Goal: Check status: Check status

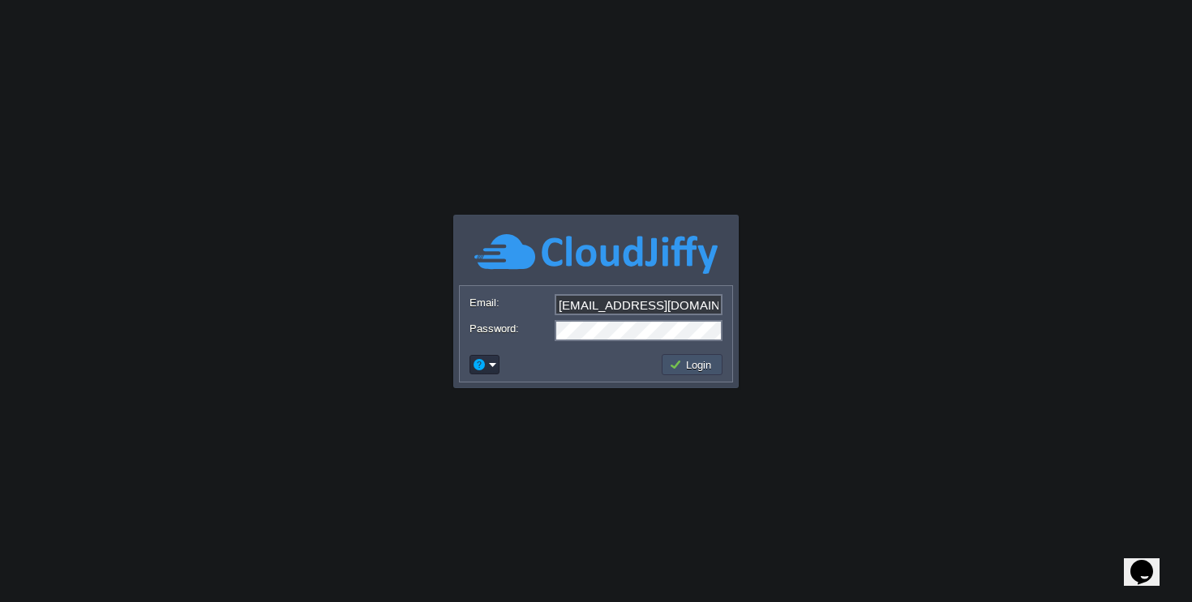
click at [683, 365] on button "Login" at bounding box center [692, 365] width 47 height 15
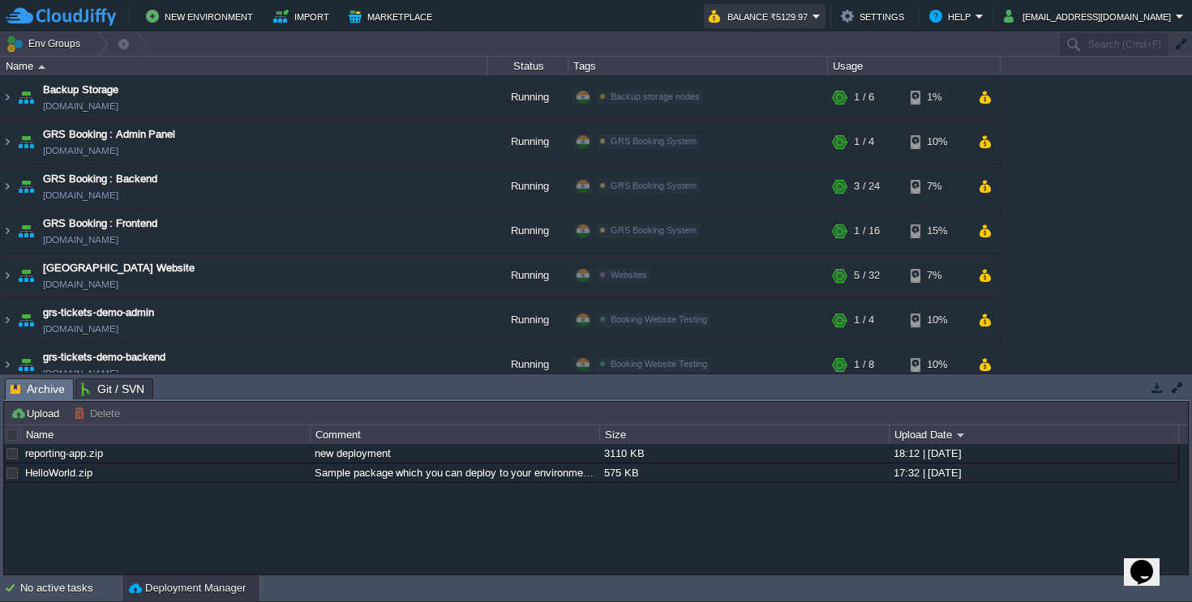
click at [812, 8] on button "Balance ₹5129.97" at bounding box center [761, 15] width 104 height 19
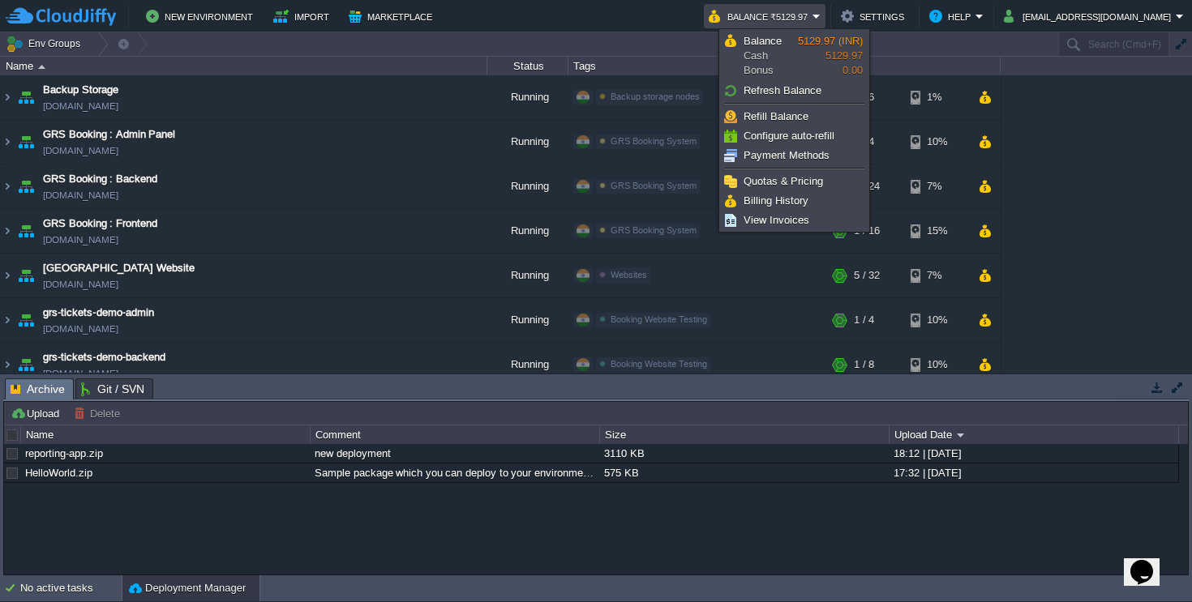
click at [812, 15] on button "Balance ₹5129.97" at bounding box center [761, 15] width 104 height 19
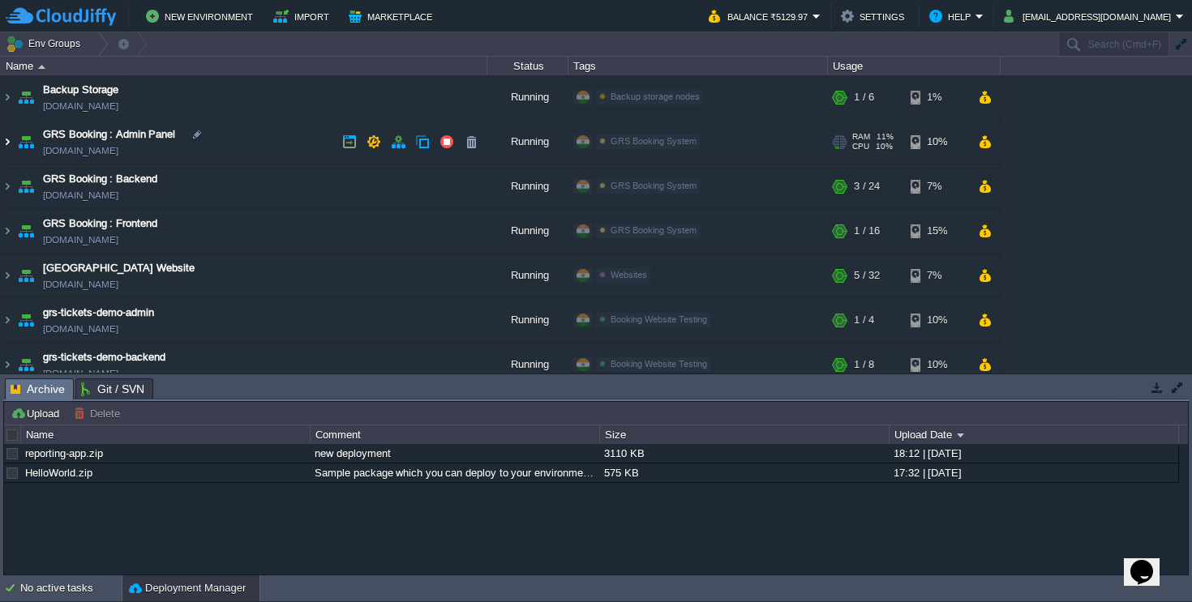
click at [7, 141] on img at bounding box center [7, 142] width 13 height 44
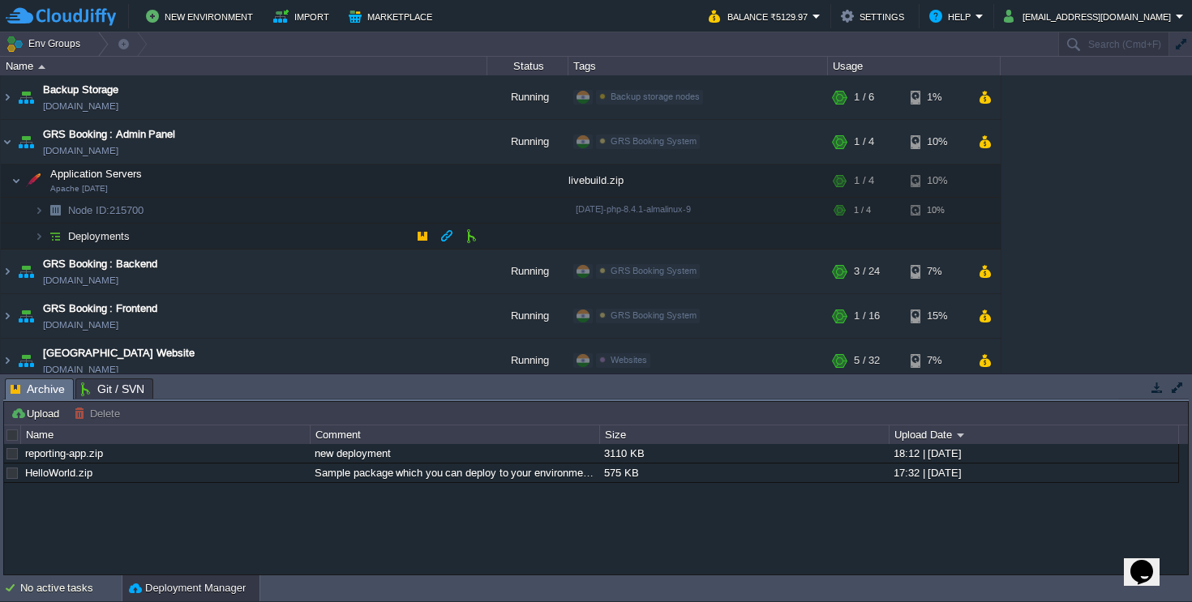
click at [33, 233] on img at bounding box center [22, 231] width 23 height 15
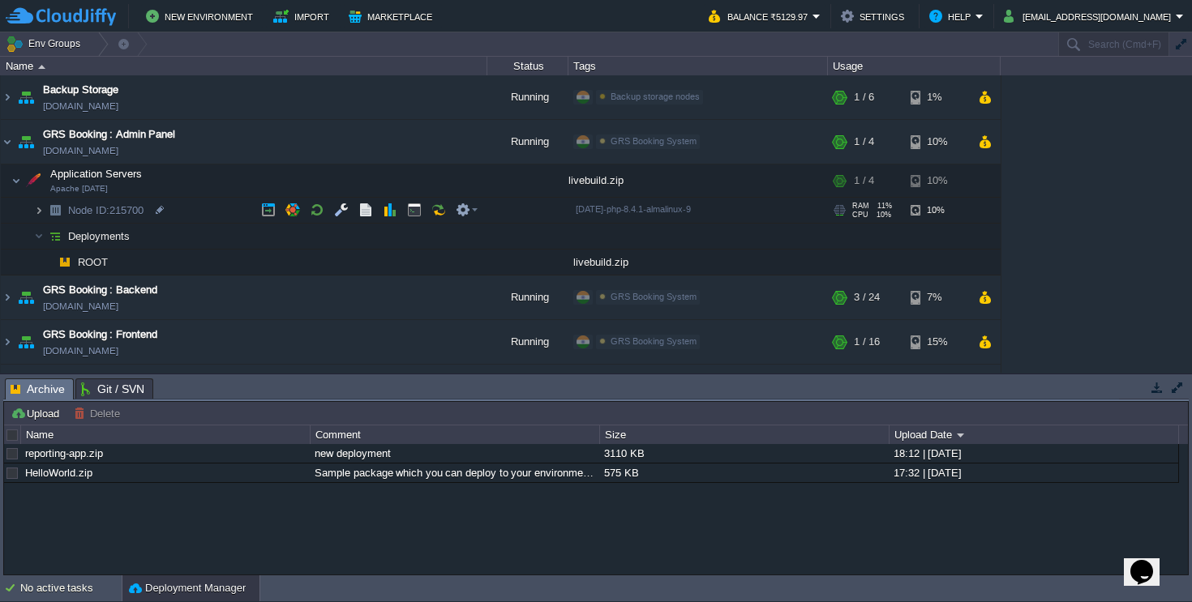
click at [42, 212] on img at bounding box center [39, 210] width 10 height 25
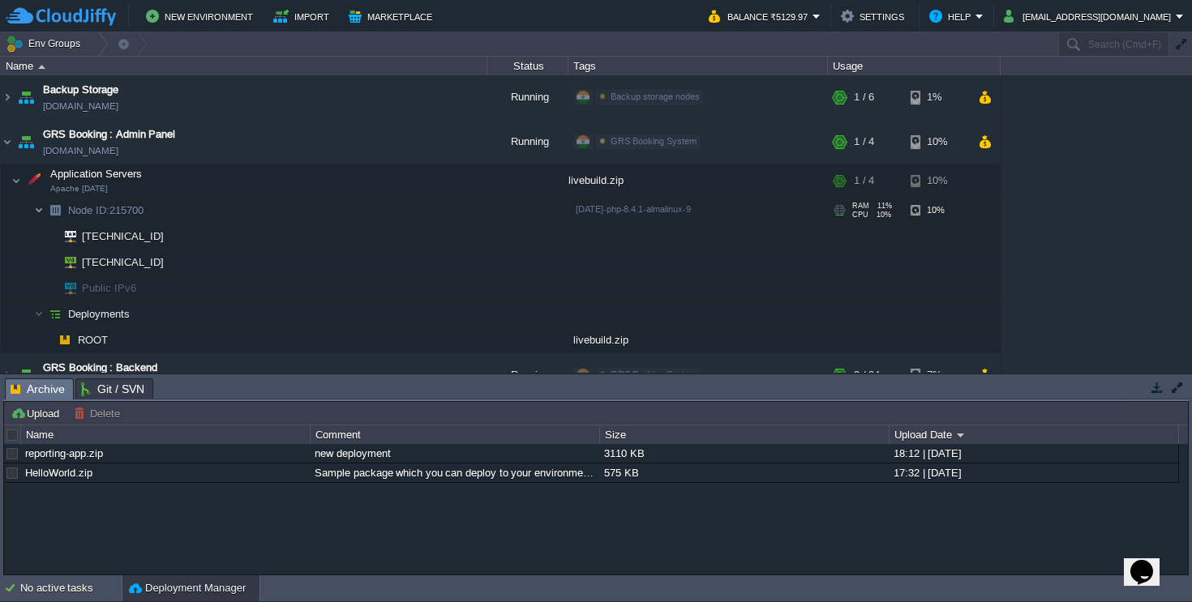
click at [42, 212] on img at bounding box center [39, 210] width 10 height 25
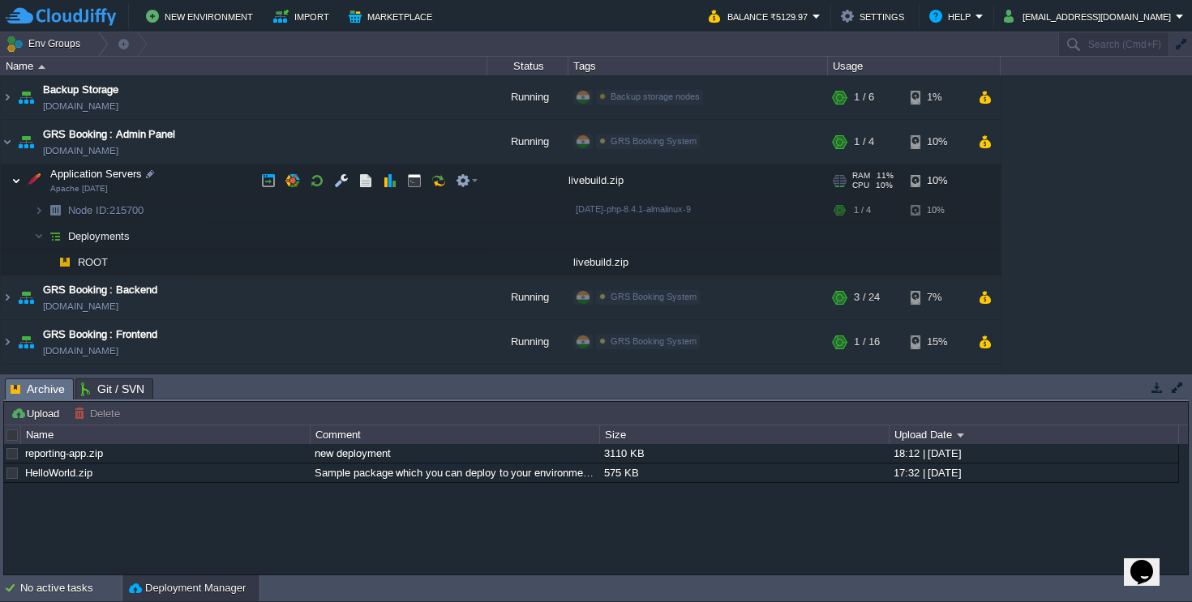
click at [16, 182] on img at bounding box center [16, 181] width 10 height 32
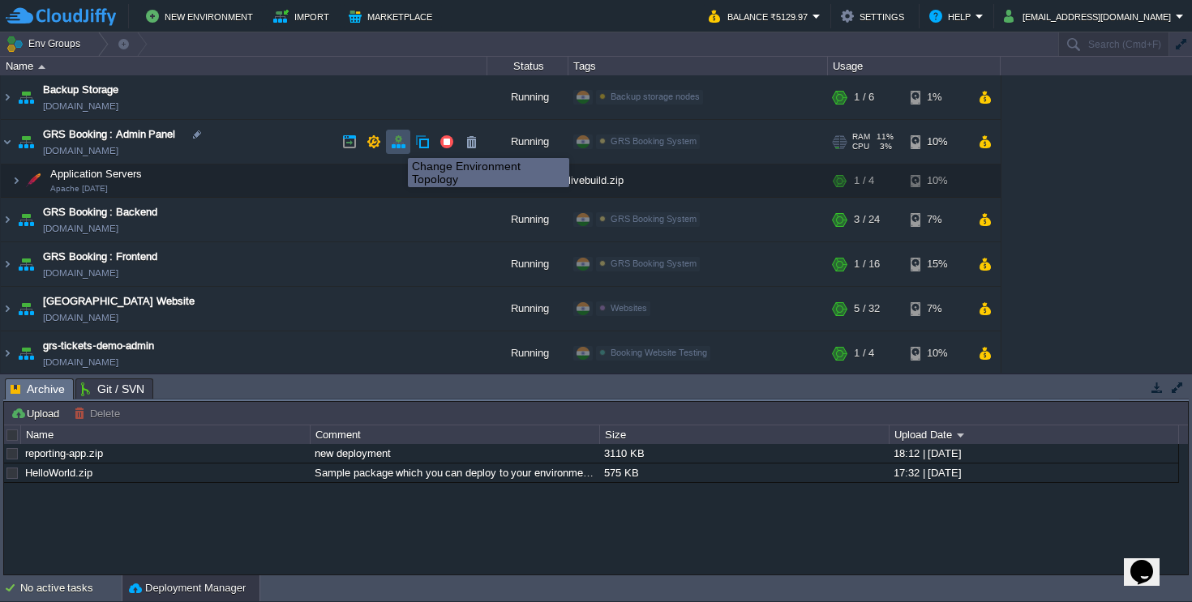
click at [404, 144] on button "button" at bounding box center [398, 142] width 15 height 15
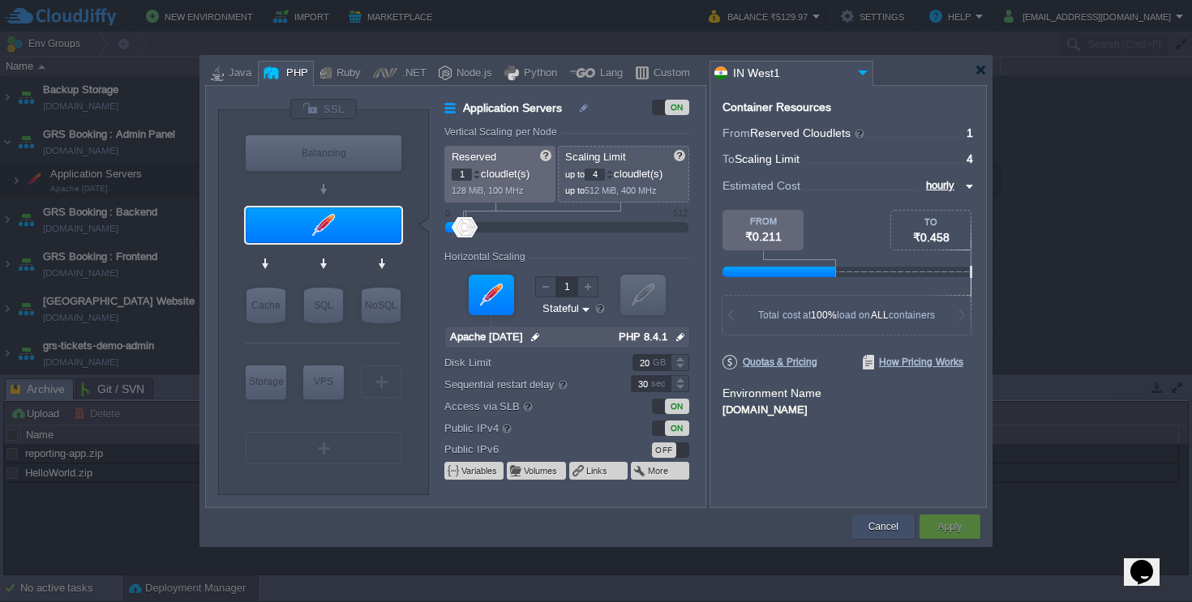
click at [872, 520] on button "Cancel" at bounding box center [883, 527] width 30 height 16
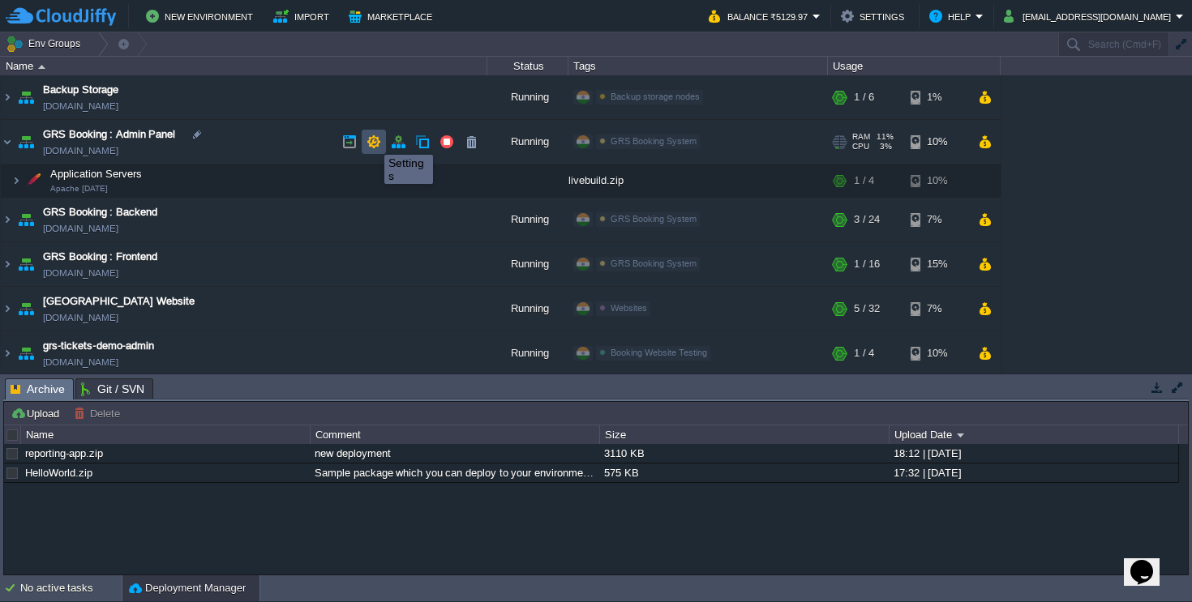
click at [371, 141] on button "button" at bounding box center [373, 142] width 15 height 15
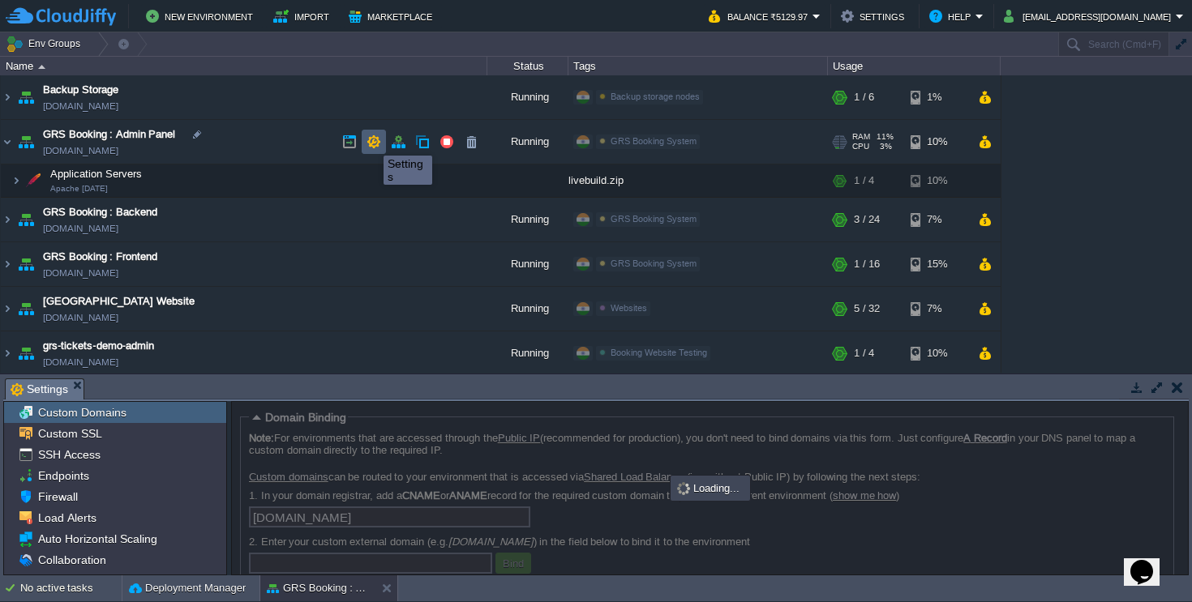
scroll to position [2, 0]
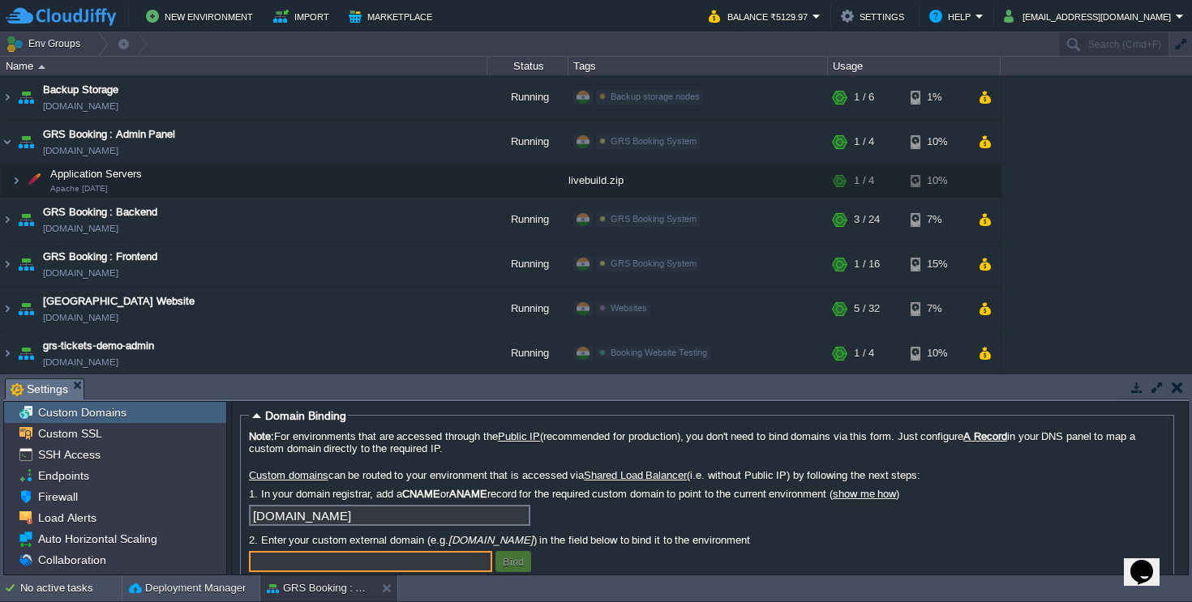
click at [1173, 385] on button "button" at bounding box center [1176, 387] width 11 height 15
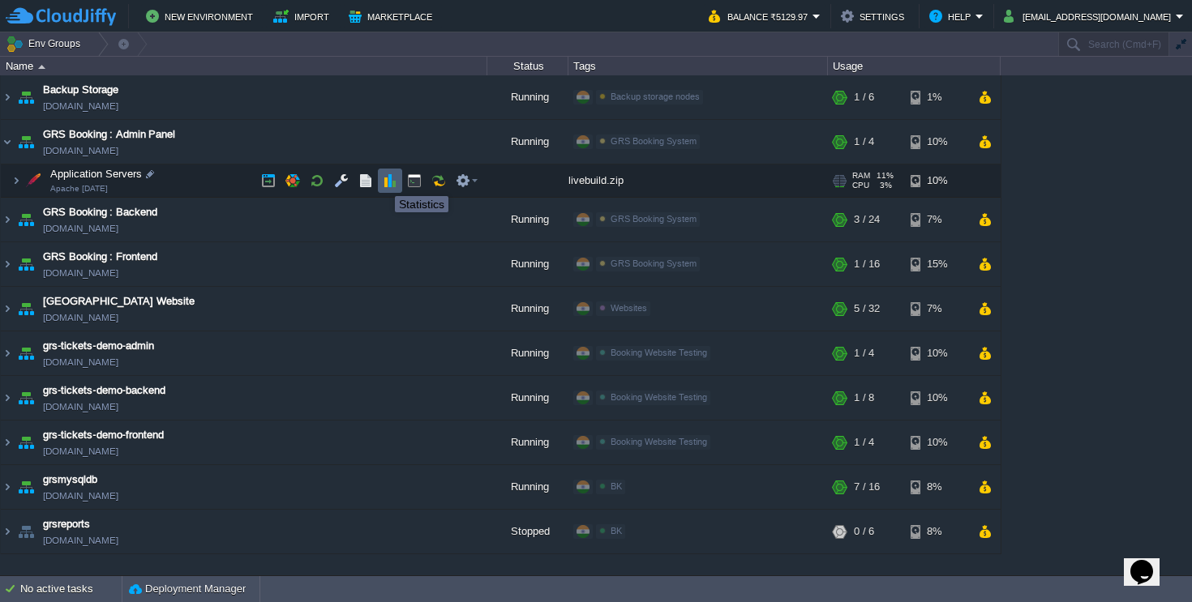
click at [385, 181] on button "button" at bounding box center [390, 180] width 15 height 15
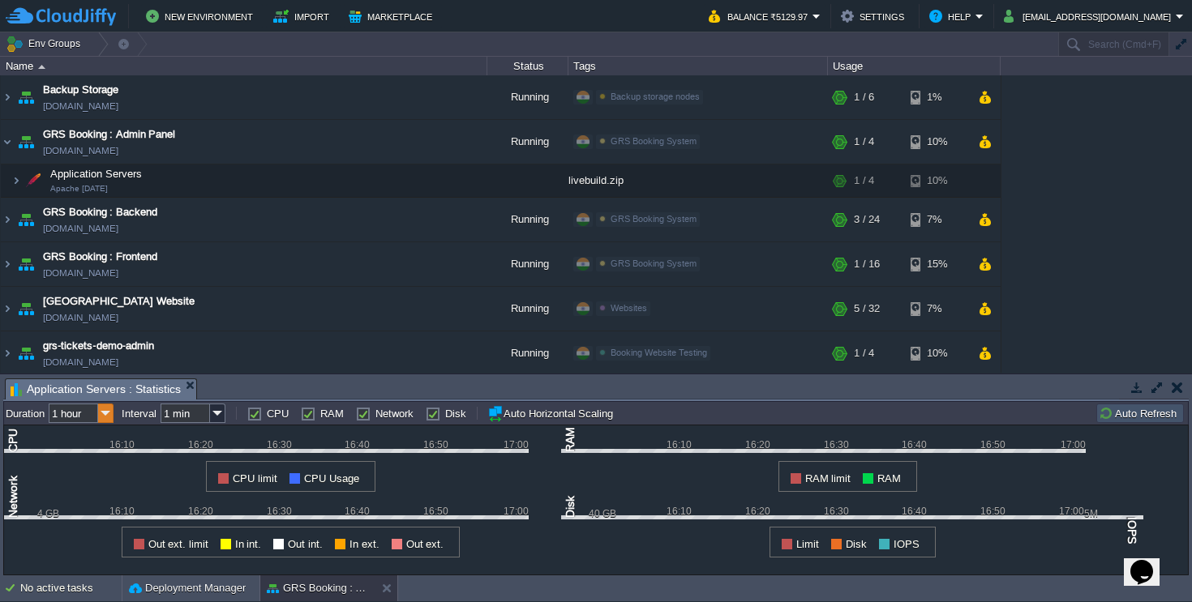
click at [106, 410] on img at bounding box center [105, 413] width 15 height 19
click at [101, 435] on div "1 hour" at bounding box center [82, 436] width 62 height 20
click at [221, 409] on img at bounding box center [217, 413] width 15 height 19
click at [101, 420] on img at bounding box center [105, 413] width 15 height 19
click at [104, 499] on div "1 day" at bounding box center [82, 496] width 62 height 20
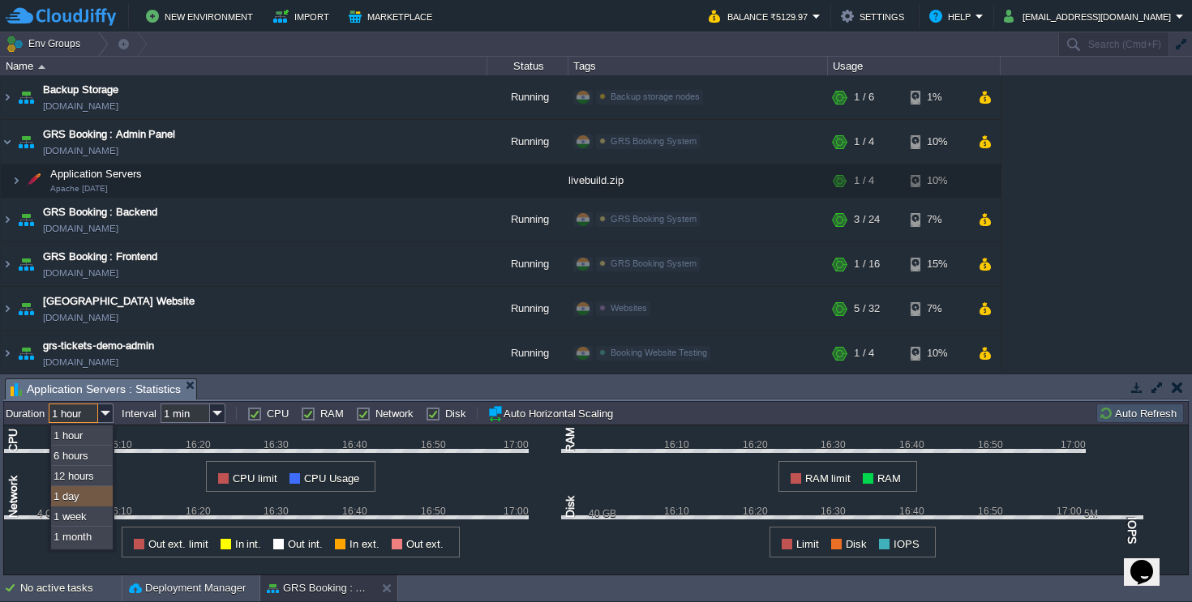
type input "1 day"
type input "1 hour"
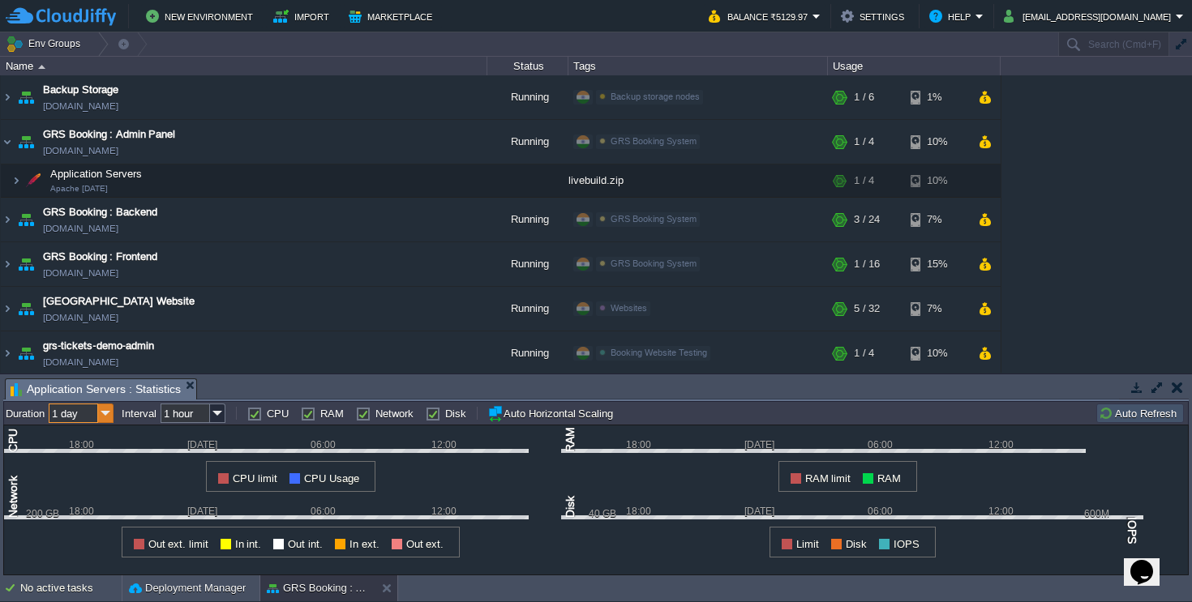
click at [105, 420] on img at bounding box center [105, 413] width 15 height 19
click at [98, 437] on div "1 hour" at bounding box center [82, 436] width 62 height 20
type input "1 hour"
click at [205, 413] on input "1 min" at bounding box center [185, 413] width 49 height 19
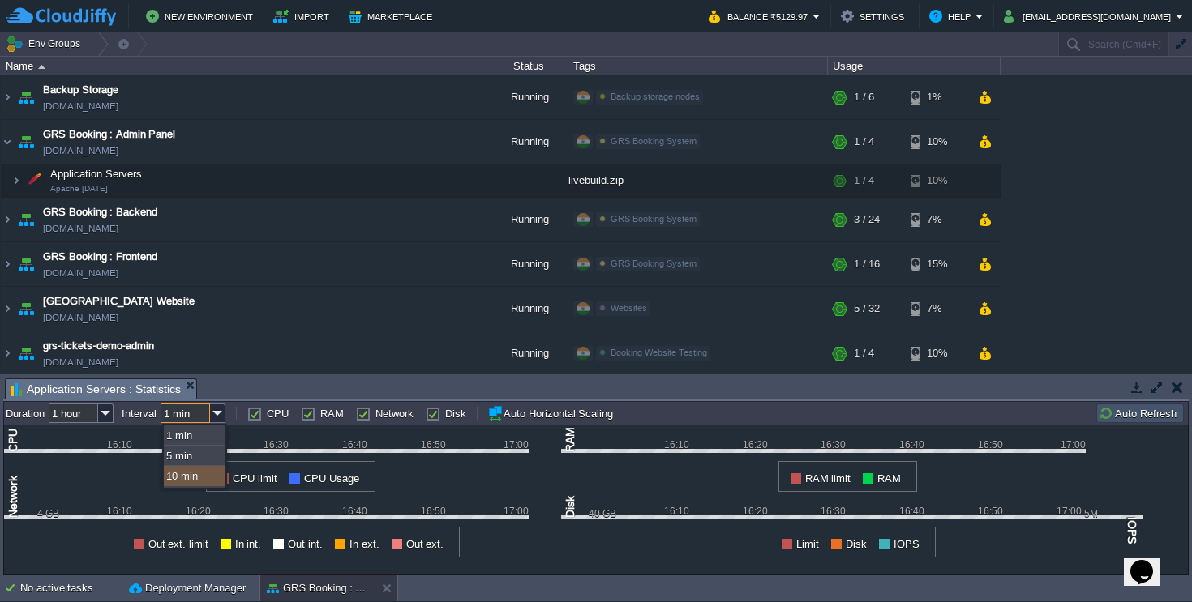
click at [208, 480] on div "10 min" at bounding box center [195, 476] width 62 height 20
type input "10 min"
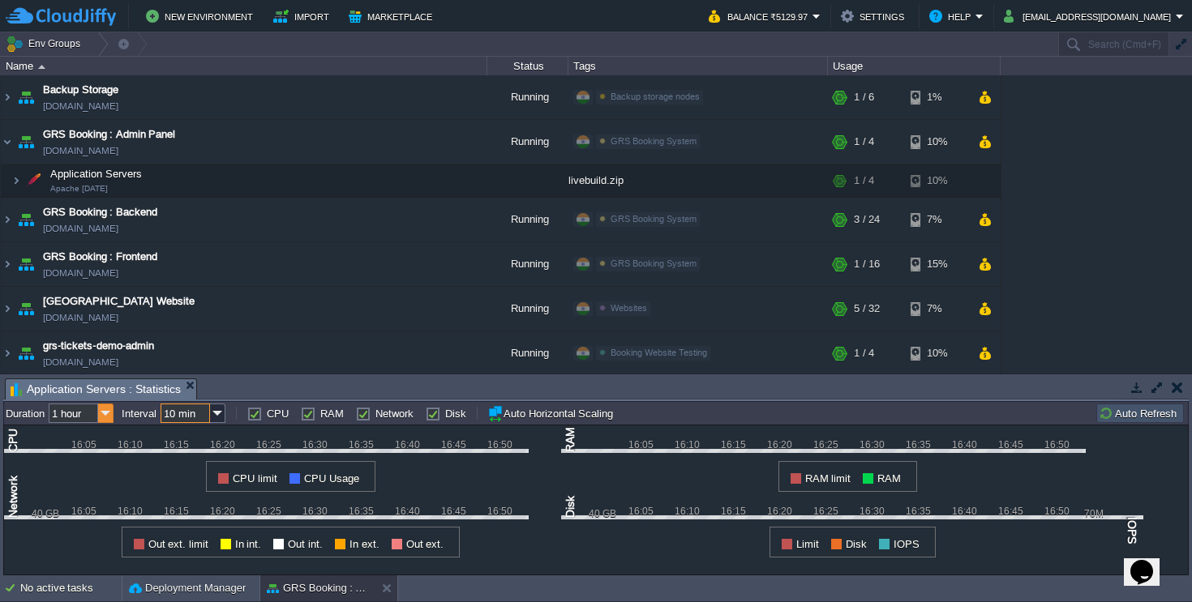
click at [105, 413] on img at bounding box center [105, 413] width 15 height 19
click at [96, 495] on div "1 day" at bounding box center [82, 496] width 62 height 20
type input "1 day"
type input "1 hour"
click at [207, 415] on input "1 hour" at bounding box center [185, 413] width 49 height 19
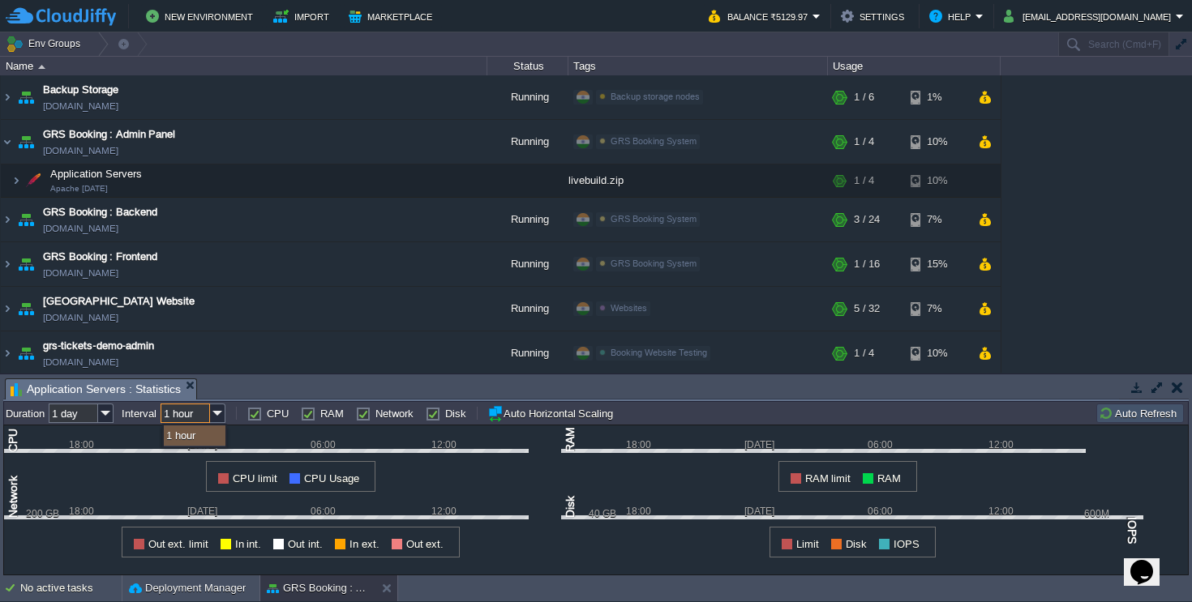
click at [207, 417] on input "1 hour" at bounding box center [185, 413] width 49 height 19
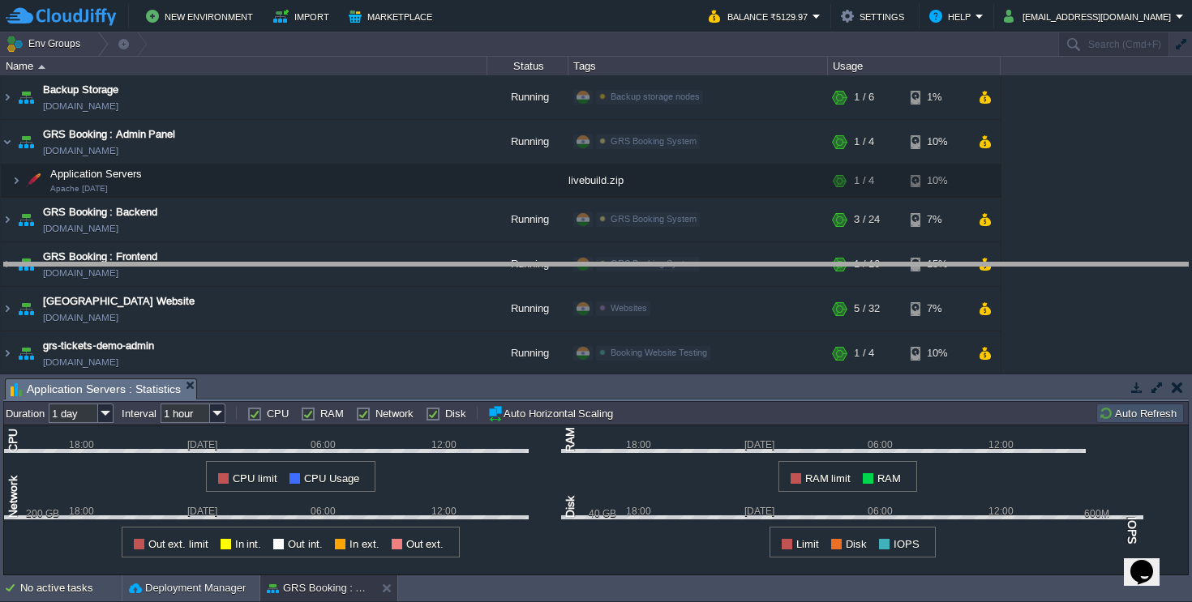
drag, startPoint x: 396, startPoint y: 400, endPoint x: 383, endPoint y: 277, distance: 123.9
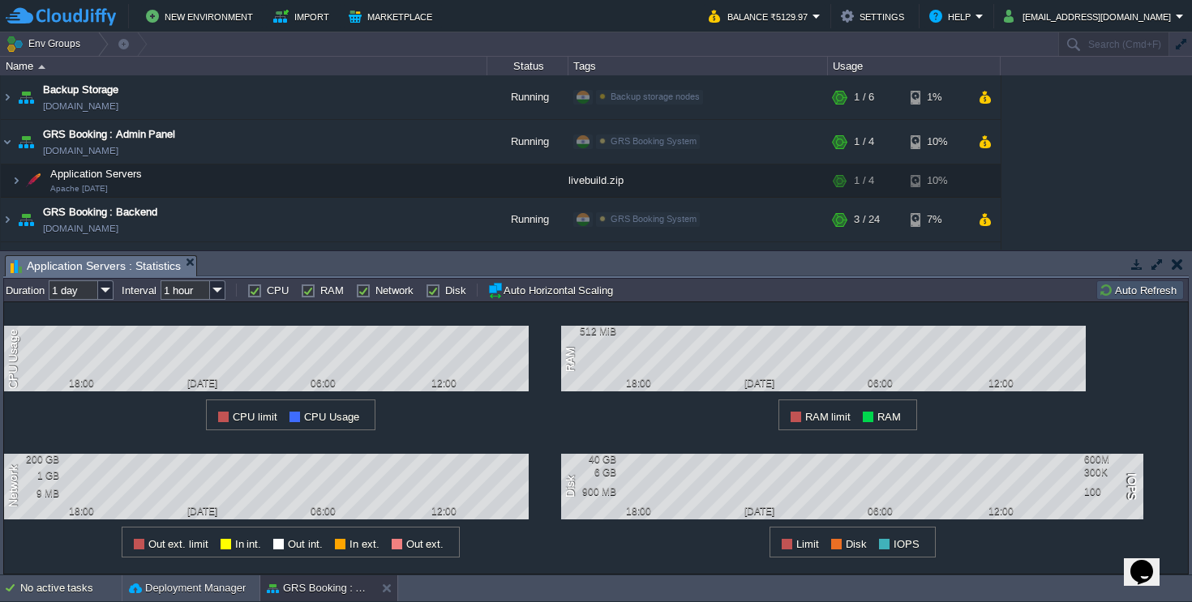
click at [312, 294] on div "RAM" at bounding box center [322, 290] width 43 height 13
click at [314, 294] on div "RAM" at bounding box center [322, 290] width 43 height 13
click at [320, 294] on label "RAM" at bounding box center [332, 291] width 24 height 12
click at [310, 294] on input "RAM" at bounding box center [306, 290] width 11 height 11
checkbox input "false"
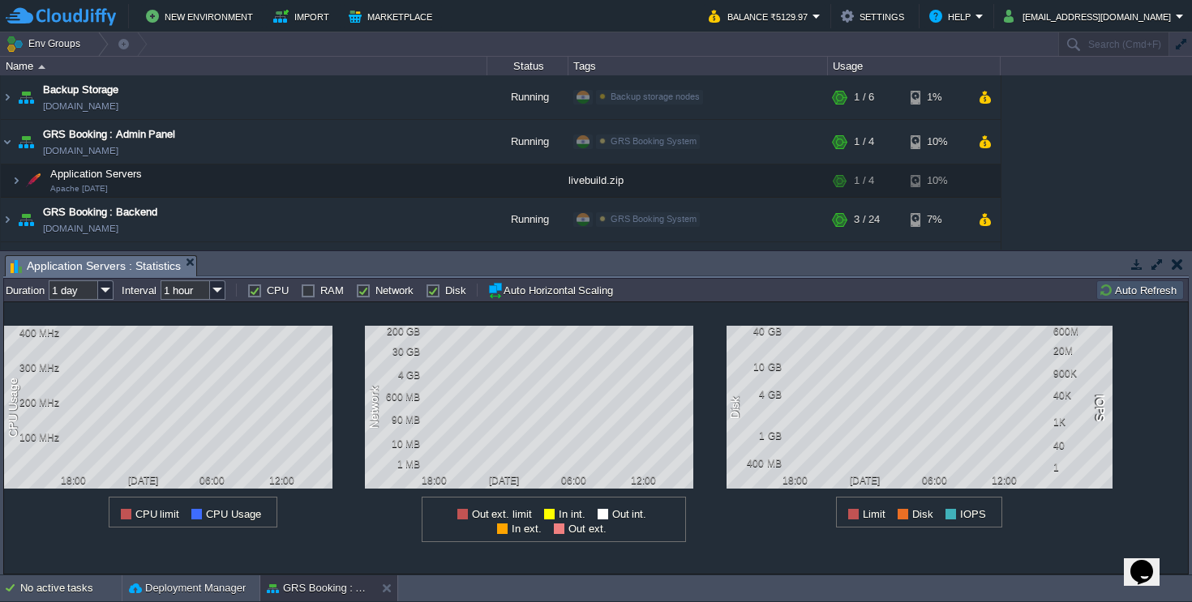
click at [375, 295] on label "Network" at bounding box center [394, 291] width 38 height 12
click at [356, 295] on input "Network" at bounding box center [361, 290] width 11 height 11
checkbox input "false"
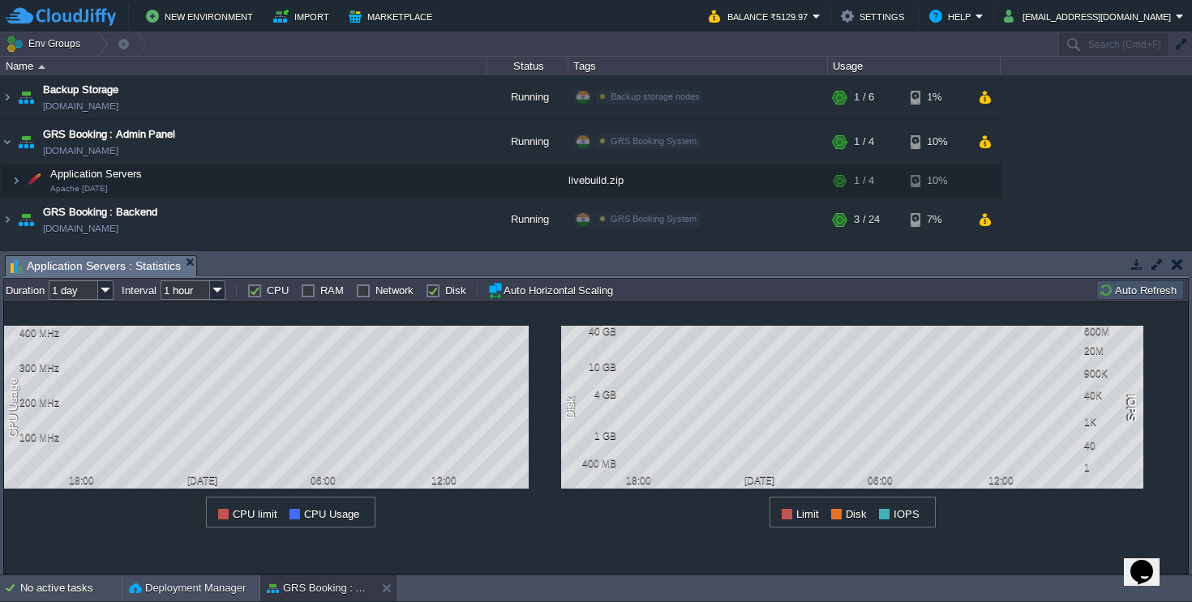
click at [445, 295] on label "Disk" at bounding box center [455, 291] width 21 height 12
click at [435, 295] on input "Disk" at bounding box center [431, 290] width 11 height 11
checkbox input "false"
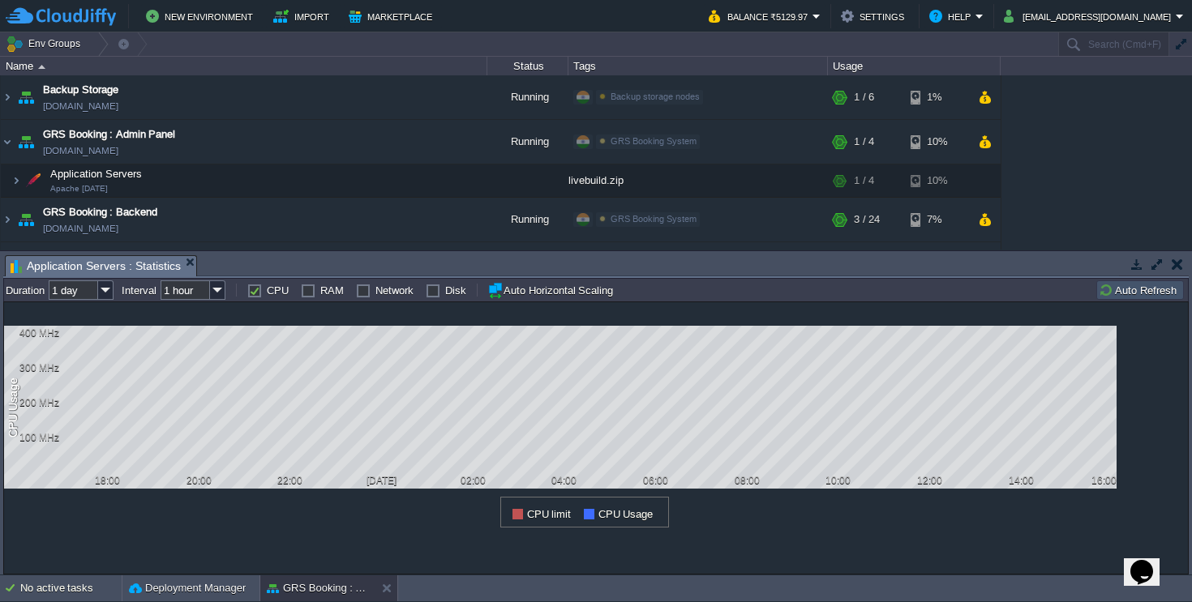
click at [320, 293] on label "RAM" at bounding box center [332, 291] width 24 height 12
click at [306, 293] on input "RAM" at bounding box center [306, 290] width 11 height 11
checkbox input "true"
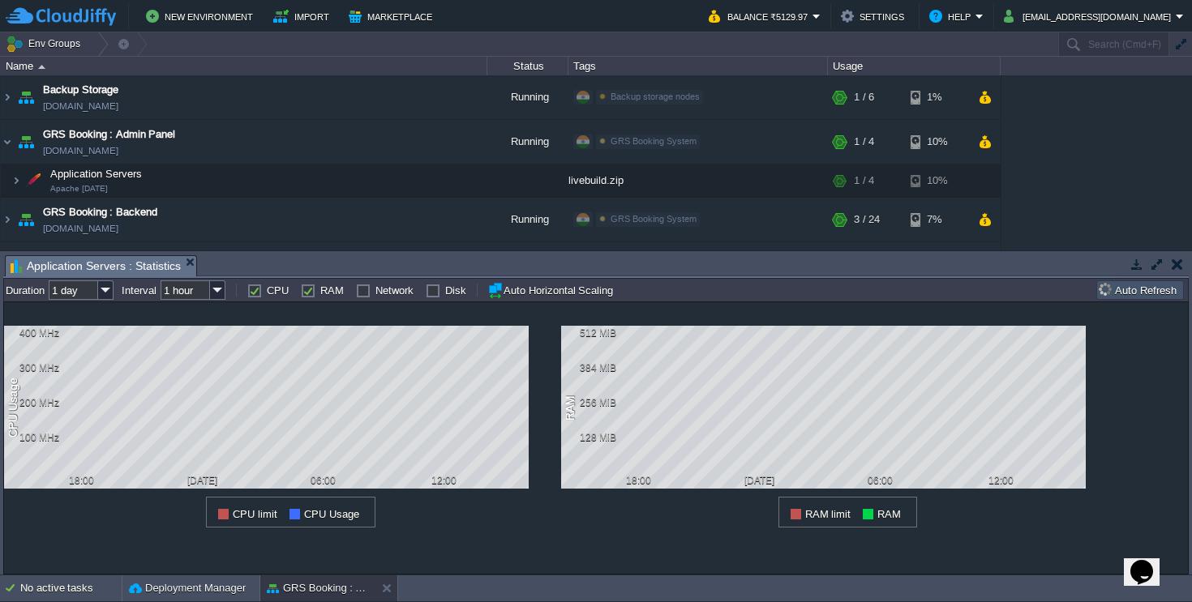
click at [267, 294] on label "CPU" at bounding box center [278, 291] width 22 height 12
click at [258, 294] on input "CPU" at bounding box center [252, 290] width 11 height 11
checkbox input "false"
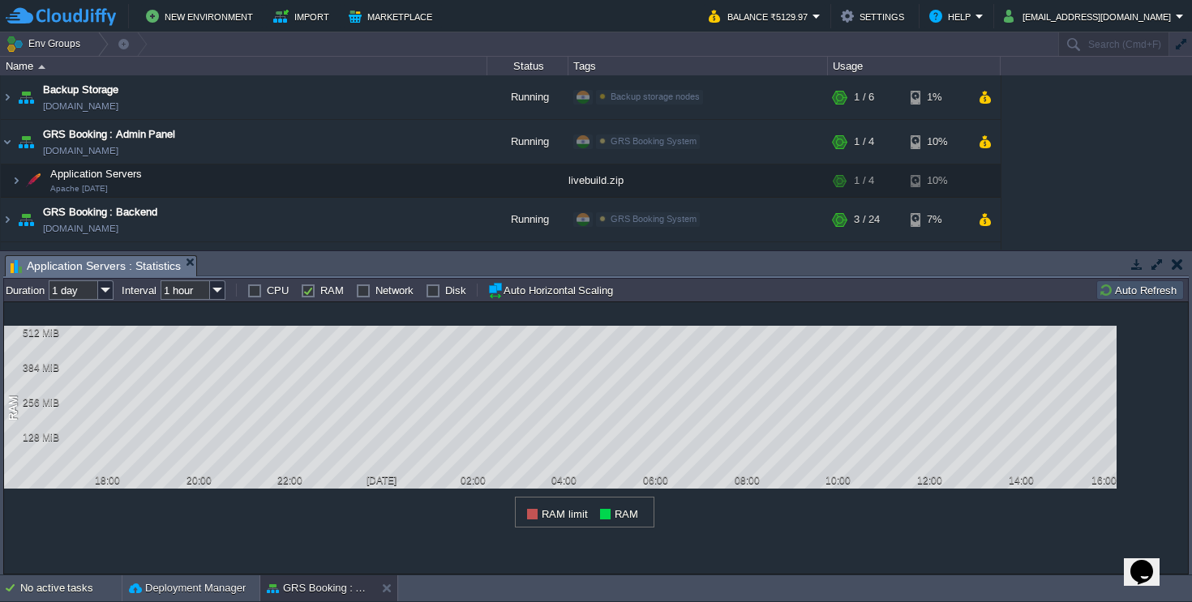
click at [375, 291] on label "Network" at bounding box center [394, 291] width 38 height 12
click at [360, 291] on input "Network" at bounding box center [361, 290] width 11 height 11
checkbox input "true"
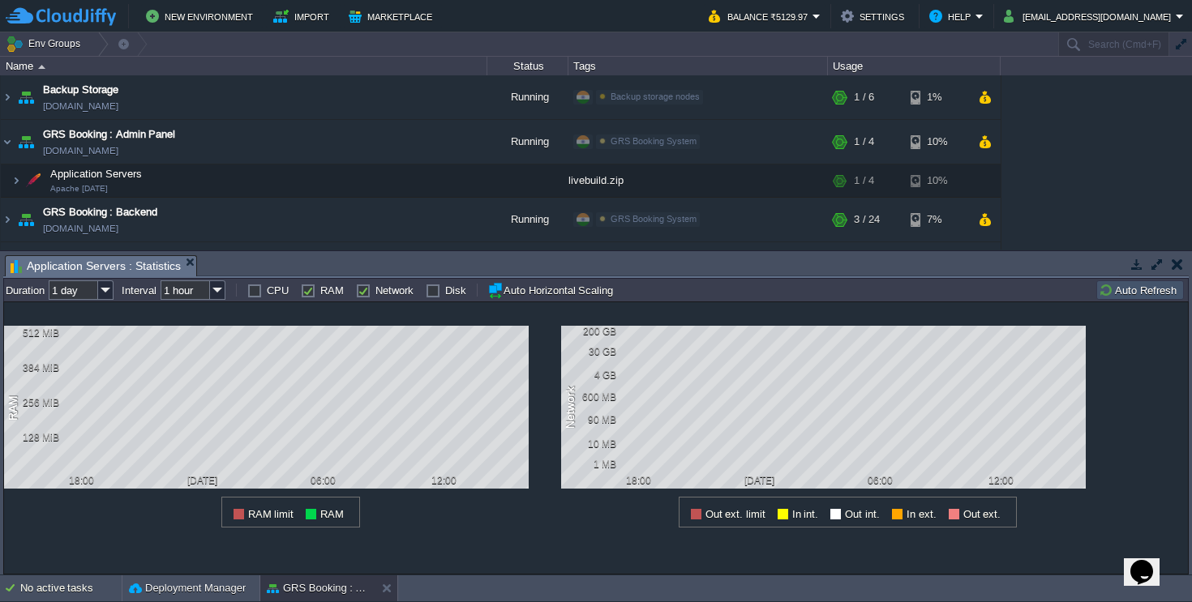
click at [320, 291] on label "RAM" at bounding box center [332, 291] width 24 height 12
click at [311, 291] on input "RAM" at bounding box center [306, 290] width 11 height 11
checkbox input "false"
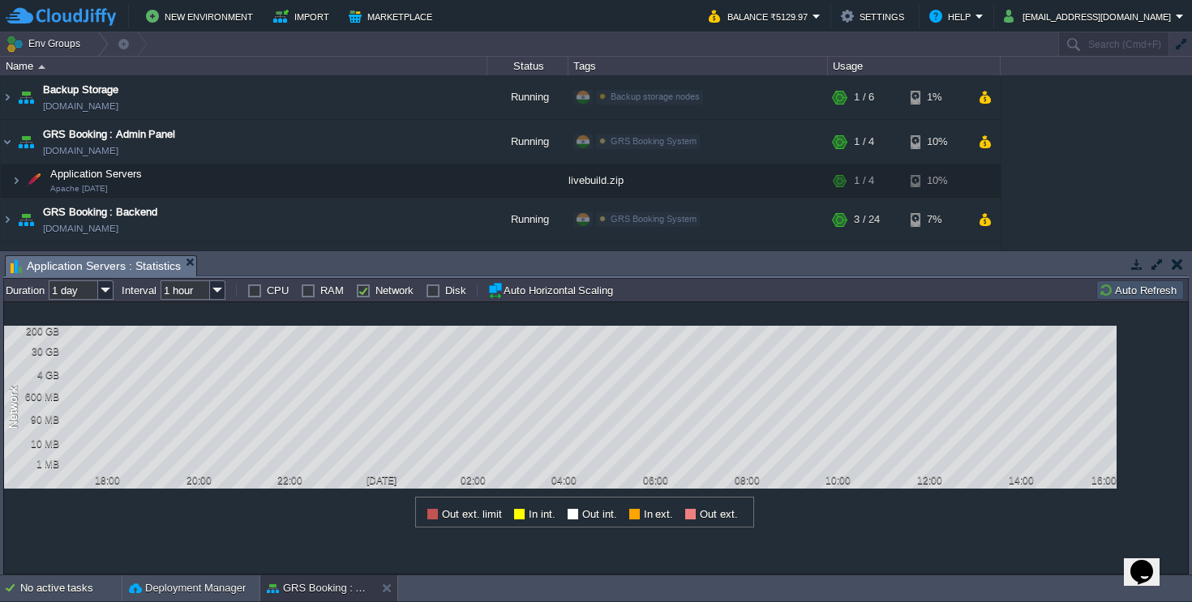
click at [426, 293] on div "Disk" at bounding box center [446, 290] width 41 height 13
click at [445, 294] on label "Disk" at bounding box center [455, 291] width 21 height 12
click at [426, 294] on input "Disk" at bounding box center [431, 290] width 11 height 11
checkbox input "true"
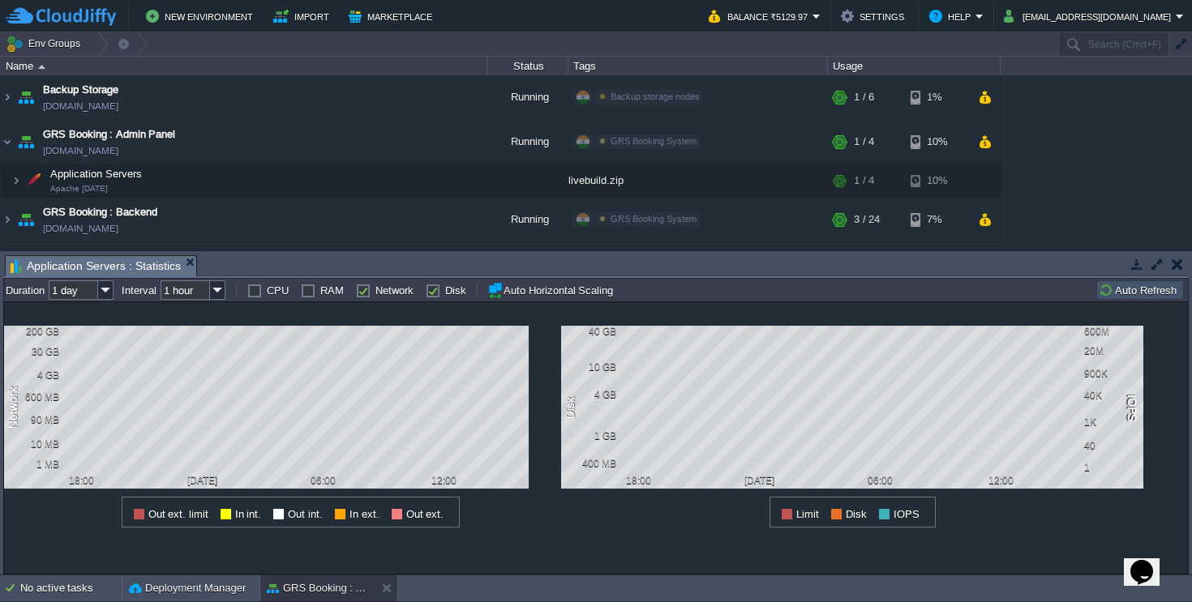
click at [375, 291] on label "Network" at bounding box center [394, 291] width 38 height 12
click at [362, 291] on input "Network" at bounding box center [361, 290] width 11 height 11
checkbox input "false"
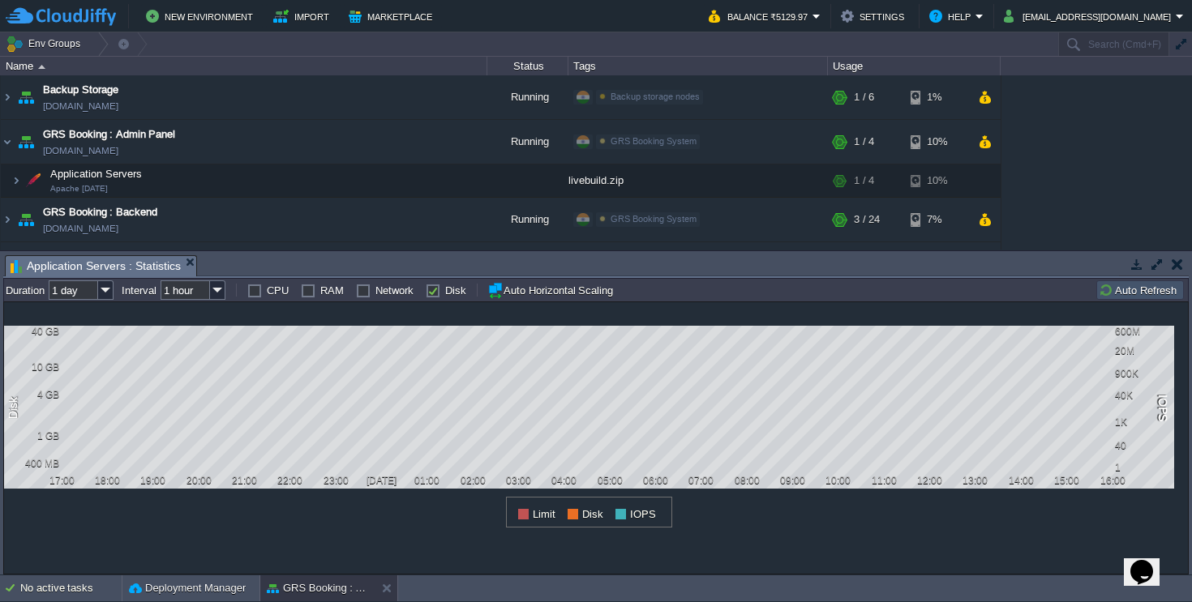
click at [445, 293] on label "Disk" at bounding box center [455, 291] width 21 height 12
click at [433, 293] on input "Disk" at bounding box center [431, 290] width 11 height 11
checkbox input "true"
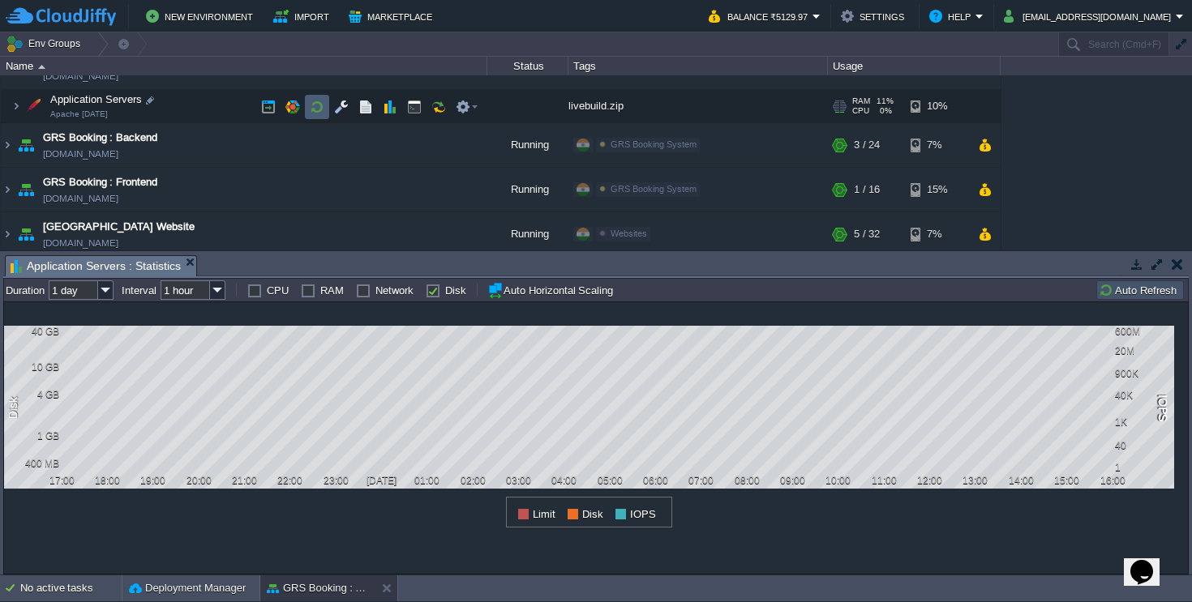
scroll to position [79, 0]
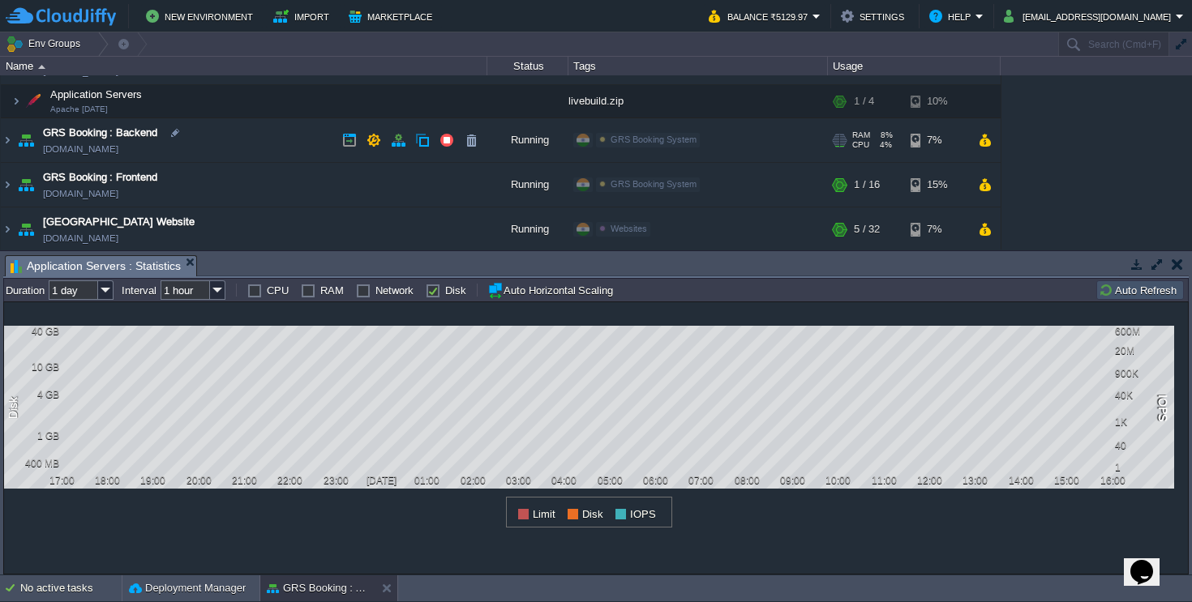
click at [279, 147] on td "GRS Booking : Backend [DOMAIN_NAME]" at bounding box center [244, 140] width 486 height 45
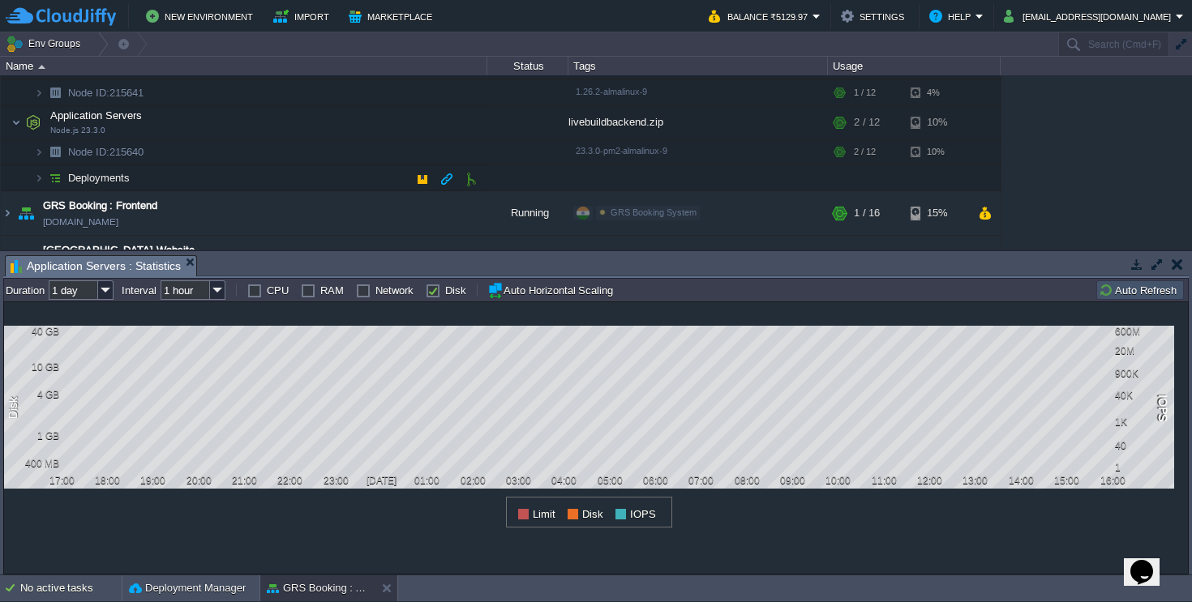
scroll to position [196, 0]
click at [379, 126] on td at bounding box center [390, 121] width 24 height 24
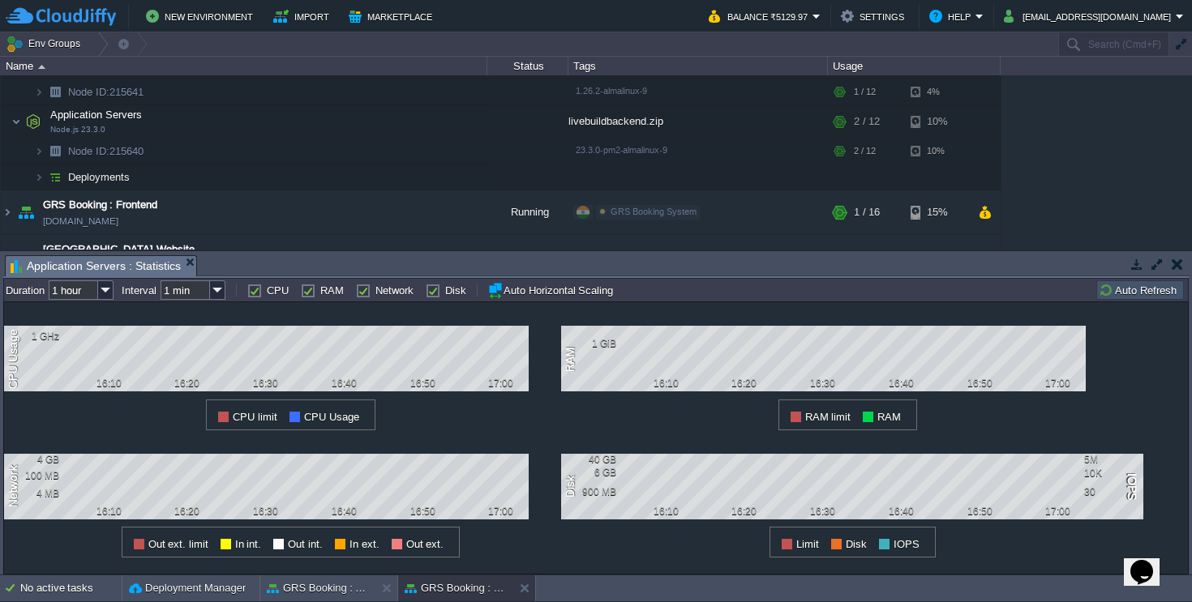
click at [320, 297] on label "RAM" at bounding box center [332, 291] width 24 height 12
click at [310, 296] on input "RAM" at bounding box center [306, 290] width 11 height 11
checkbox input "false"
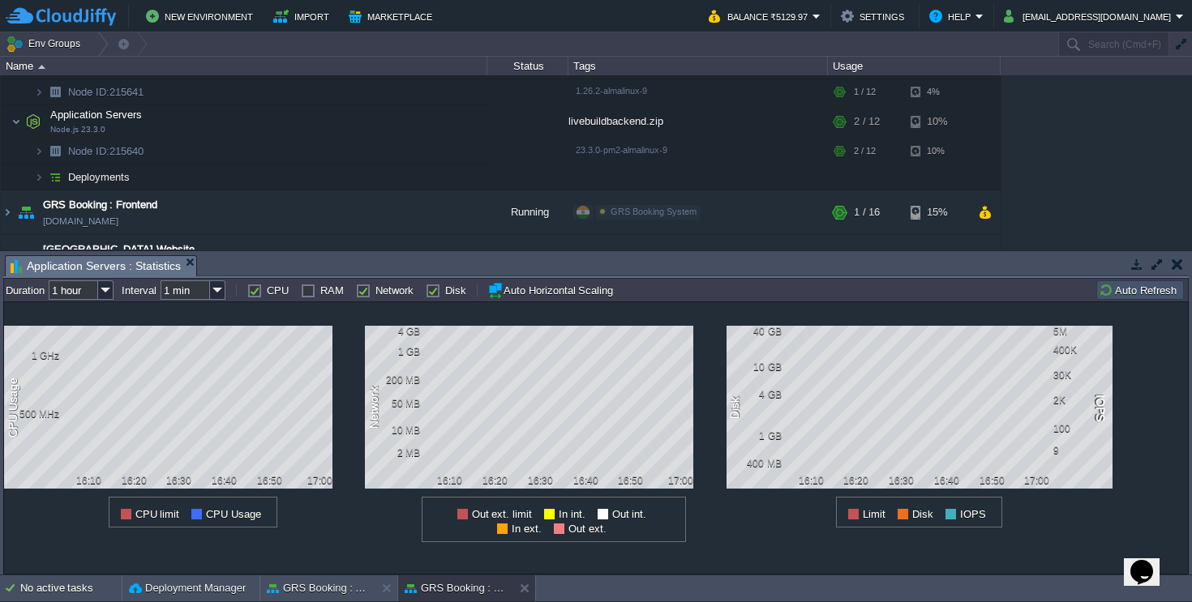
click at [349, 295] on td at bounding box center [350, 290] width 12 height 19
click at [375, 294] on label "Network" at bounding box center [394, 291] width 38 height 12
click at [356, 294] on input "Network" at bounding box center [361, 290] width 11 height 11
checkbox input "false"
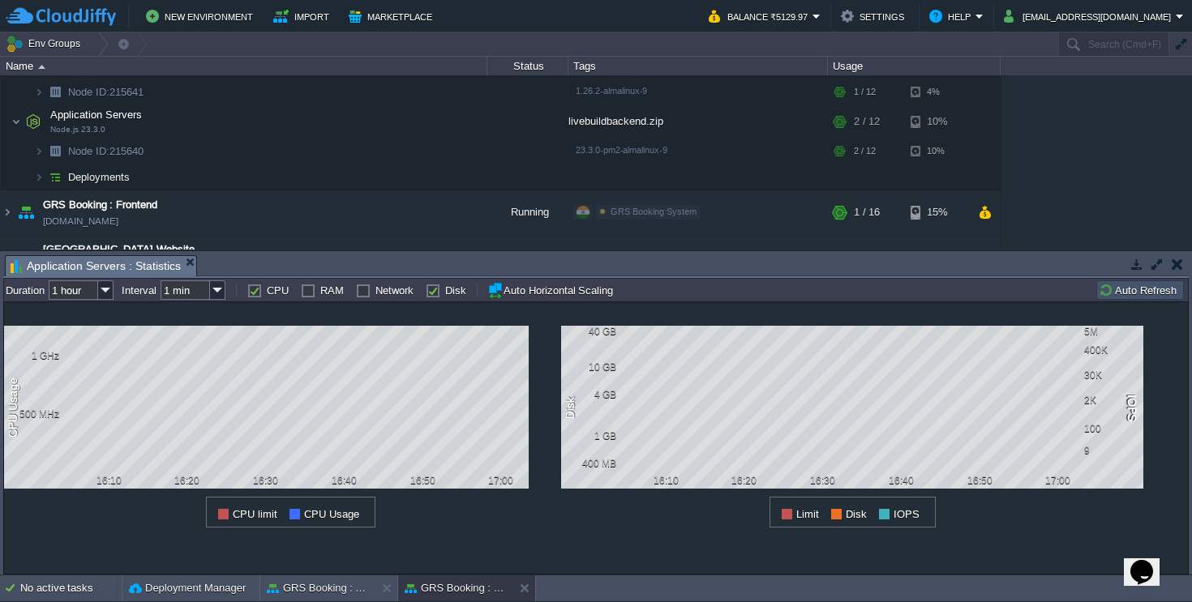
click at [445, 292] on label "Disk" at bounding box center [455, 291] width 21 height 12
click at [427, 292] on input "Disk" at bounding box center [431, 290] width 11 height 11
checkbox input "false"
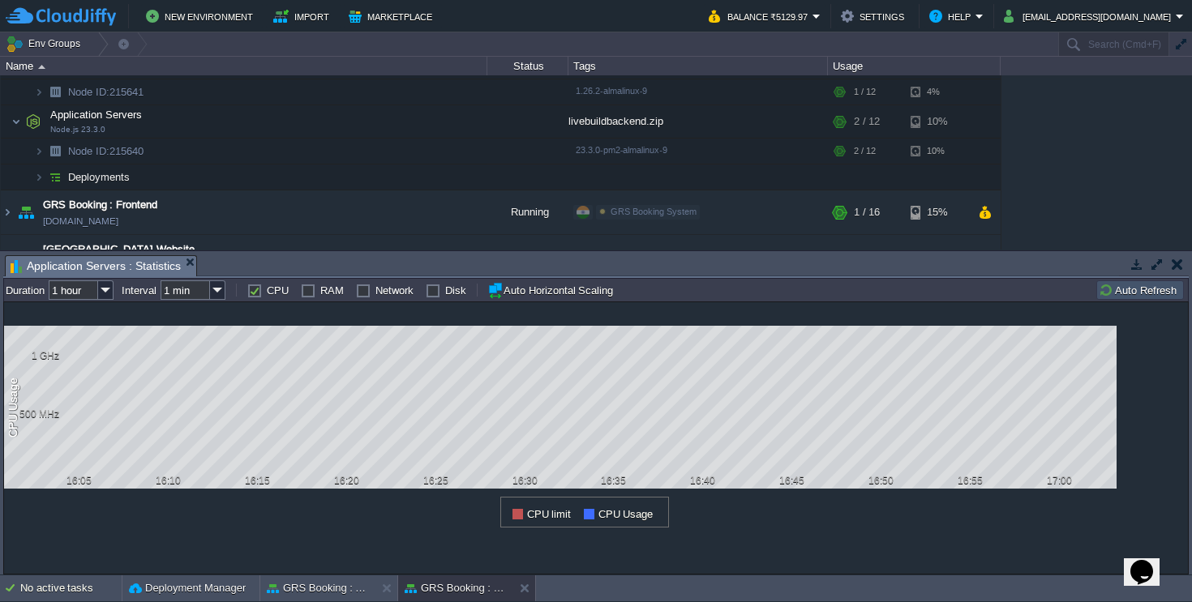
click at [310, 301] on div "all Duration 1 hour Interval 1 min CPU RAM Network Disk Auto Horizontal Scaling…" at bounding box center [595, 426] width 1185 height 297
click at [308, 298] on td "RAM" at bounding box center [322, 290] width 43 height 19
click at [320, 296] on label "RAM" at bounding box center [332, 291] width 24 height 12
click at [307, 296] on input "RAM" at bounding box center [306, 290] width 11 height 11
checkbox input "true"
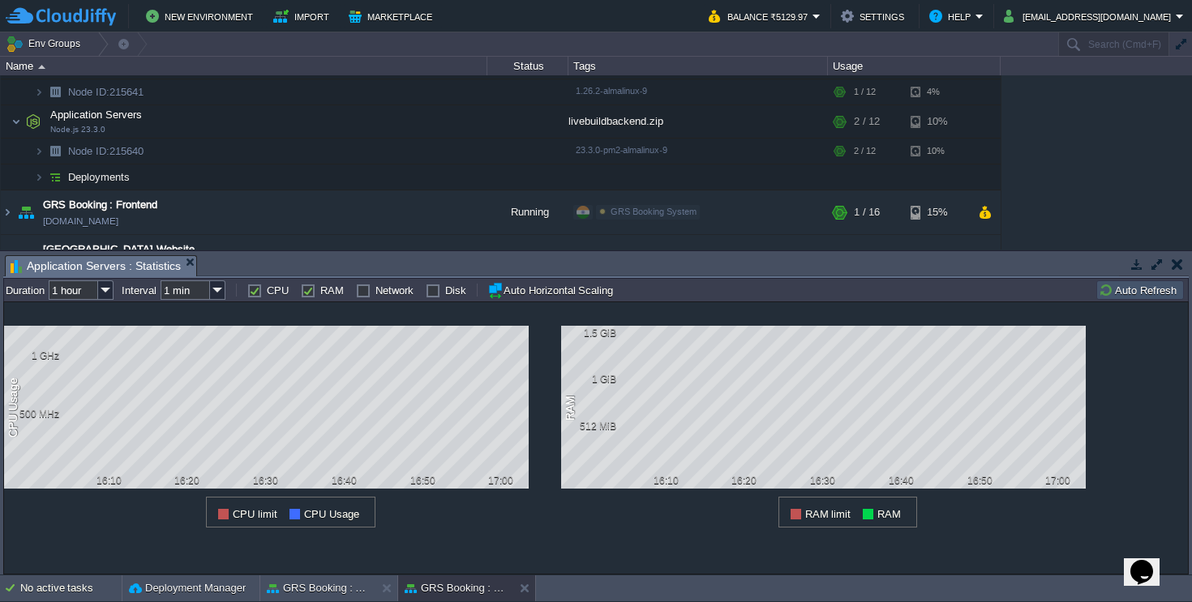
click at [267, 297] on label "CPU" at bounding box center [278, 291] width 22 height 12
click at [251, 296] on input "CPU" at bounding box center [252, 290] width 11 height 11
checkbox input "false"
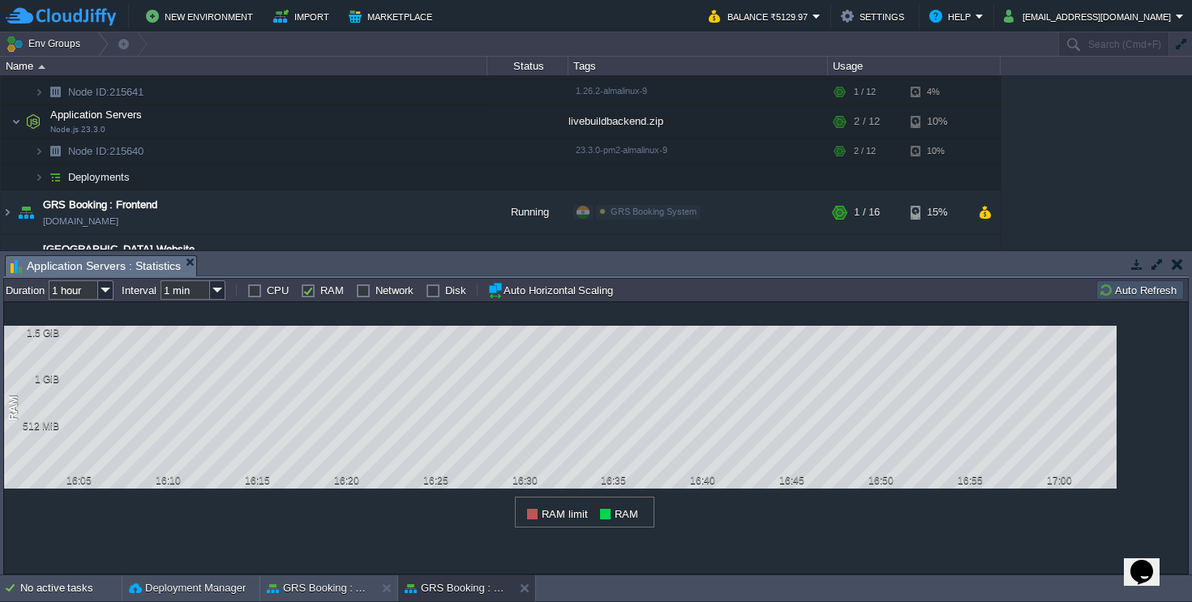
click at [375, 291] on label "Network" at bounding box center [394, 291] width 38 height 12
click at [357, 291] on input "Network" at bounding box center [361, 290] width 11 height 11
checkbox input "true"
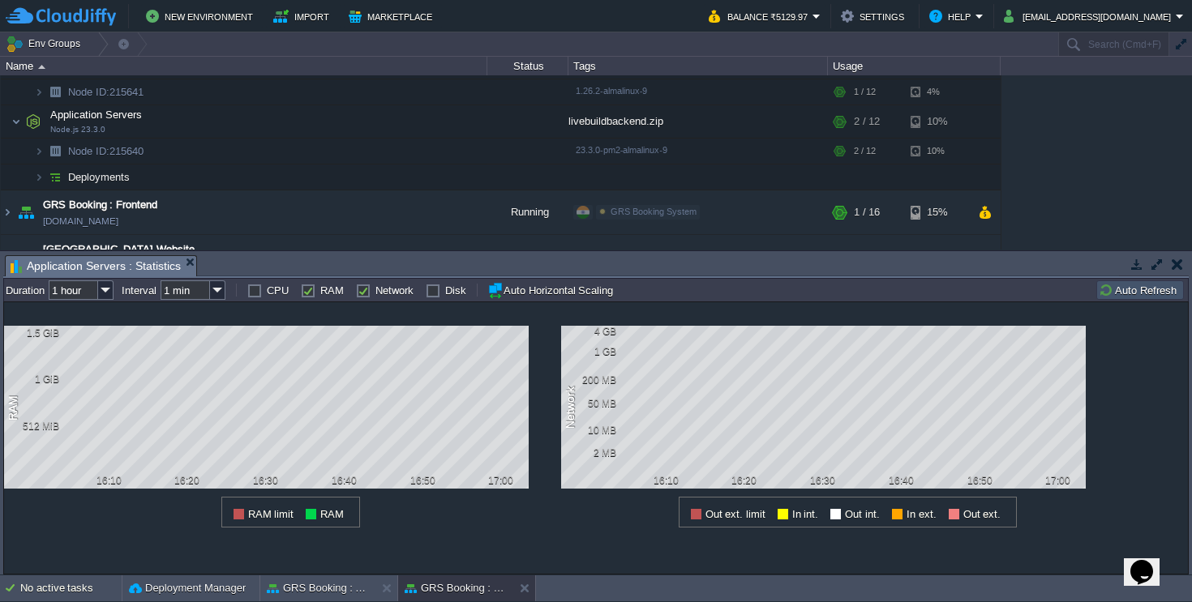
click at [320, 291] on label "RAM" at bounding box center [332, 291] width 24 height 12
click at [308, 291] on input "RAM" at bounding box center [306, 290] width 11 height 11
checkbox input "false"
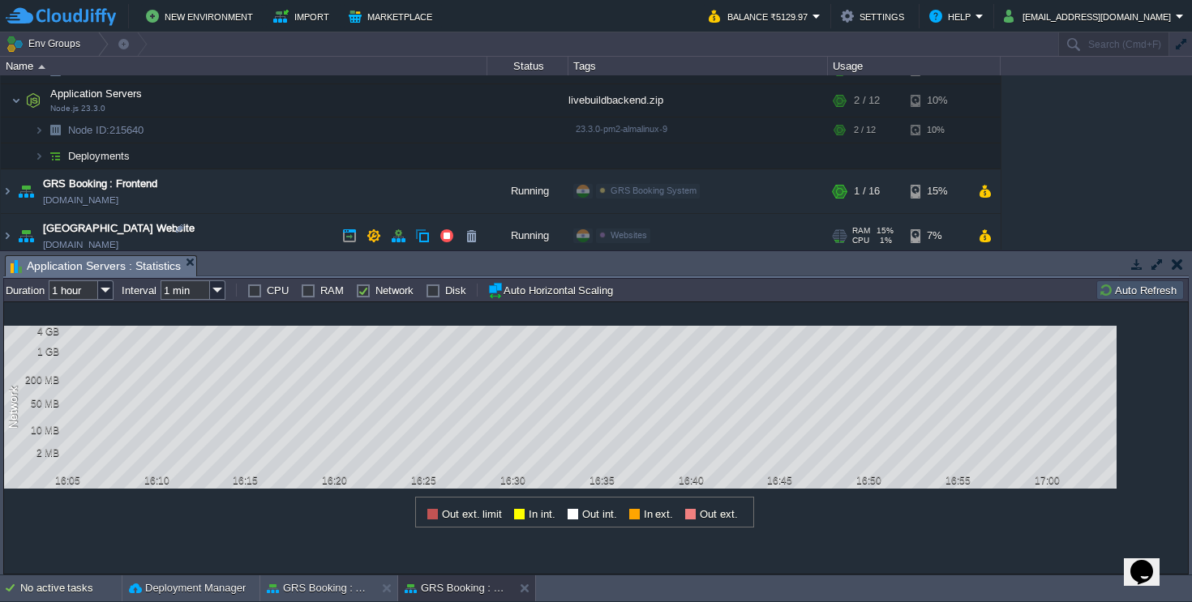
scroll to position [215, 0]
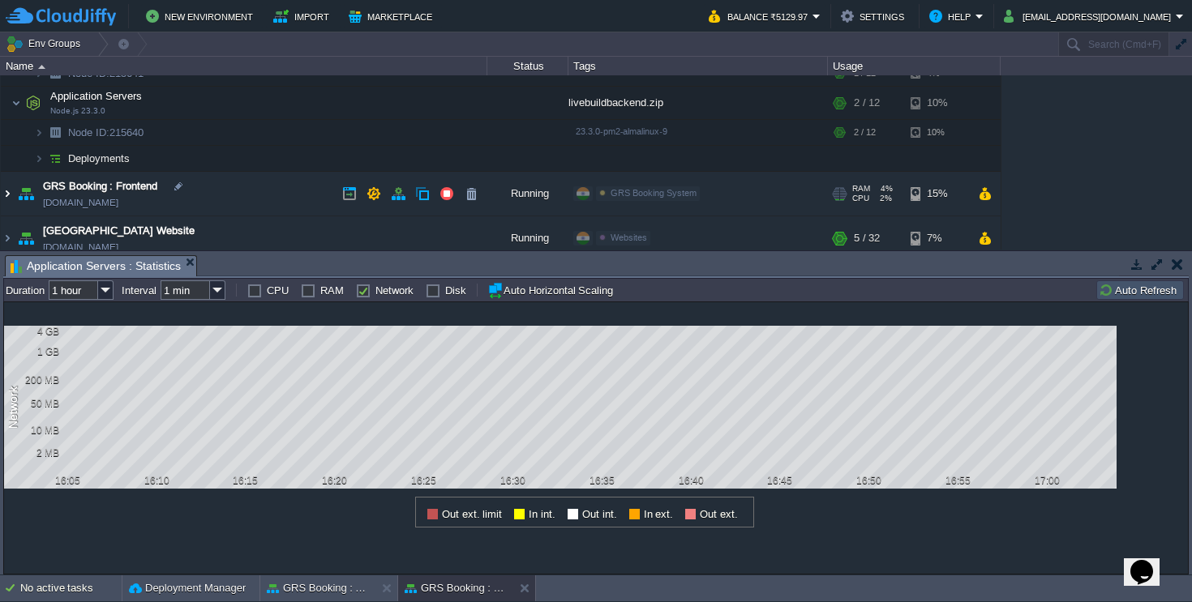
click at [10, 195] on img at bounding box center [7, 194] width 13 height 44
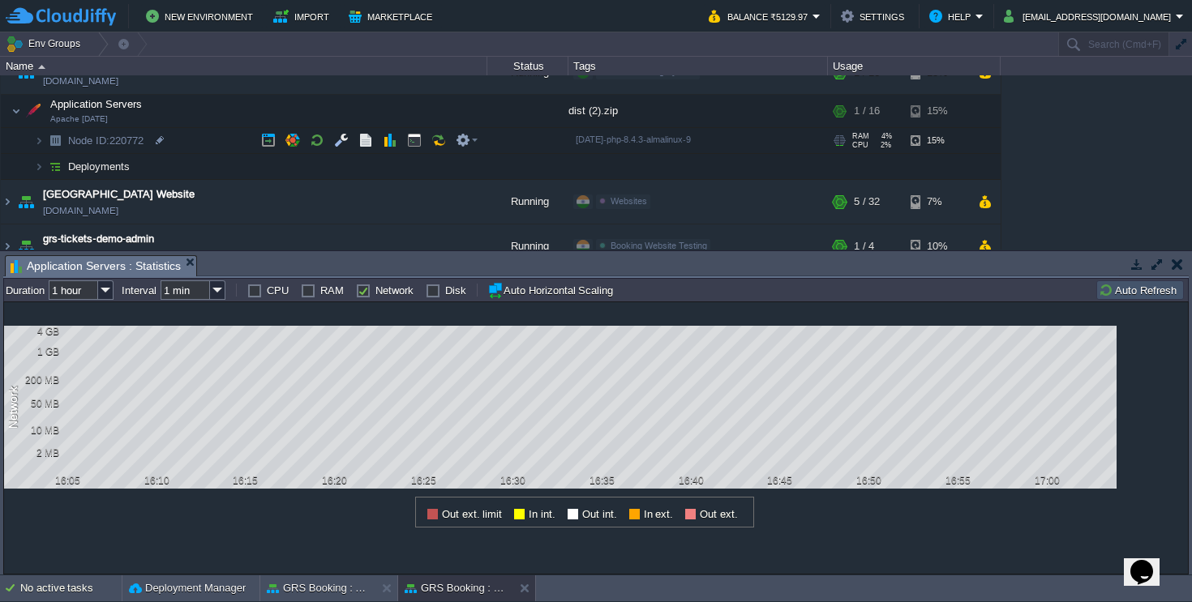
scroll to position [336, 0]
click at [391, 142] on button "button" at bounding box center [390, 140] width 15 height 15
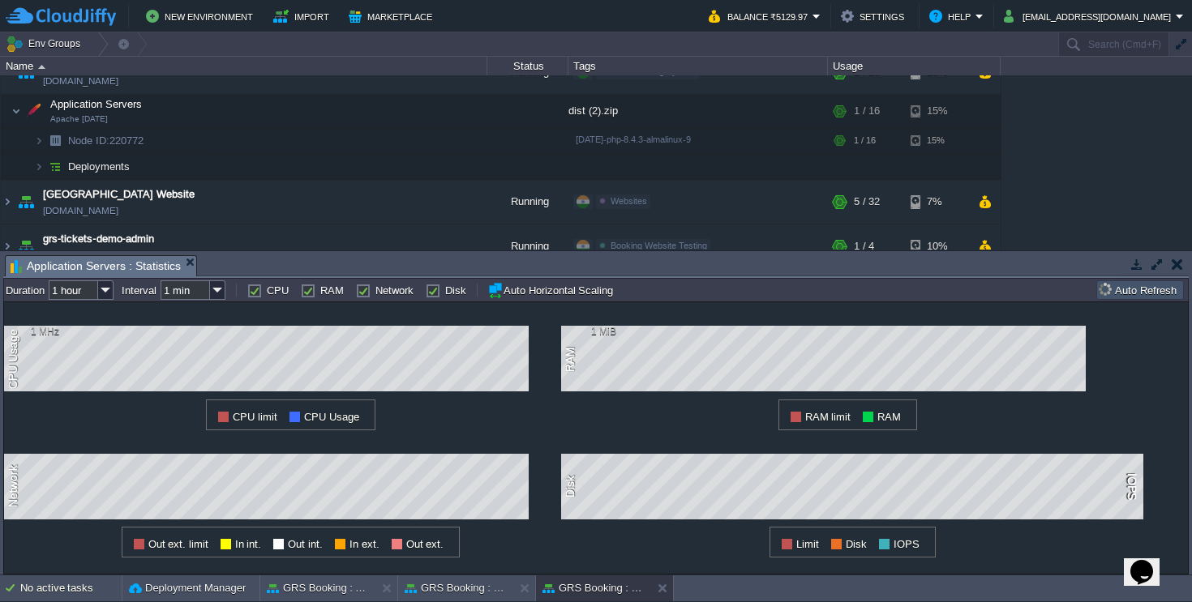
click at [320, 293] on label "RAM" at bounding box center [332, 291] width 24 height 12
click at [302, 293] on input "RAM" at bounding box center [306, 290] width 11 height 11
checkbox input "false"
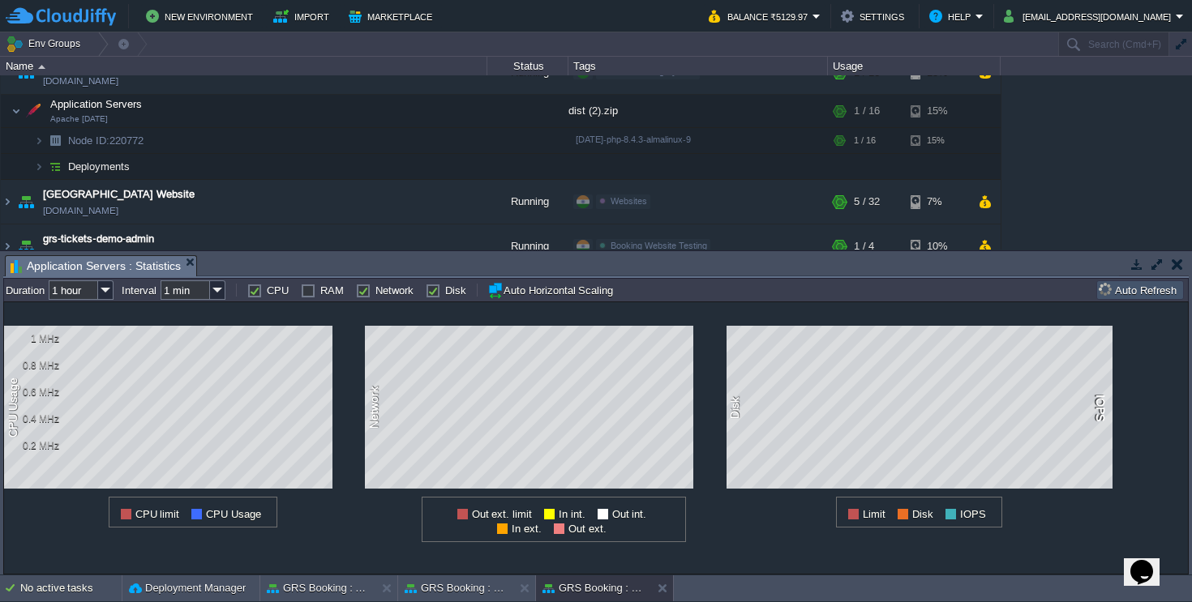
drag, startPoint x: 42, startPoint y: 286, endPoint x: 61, endPoint y: 287, distance: 18.7
click at [42, 286] on label "Duration" at bounding box center [25, 291] width 39 height 12
click at [71, 289] on input "1 hour" at bounding box center [73, 290] width 49 height 19
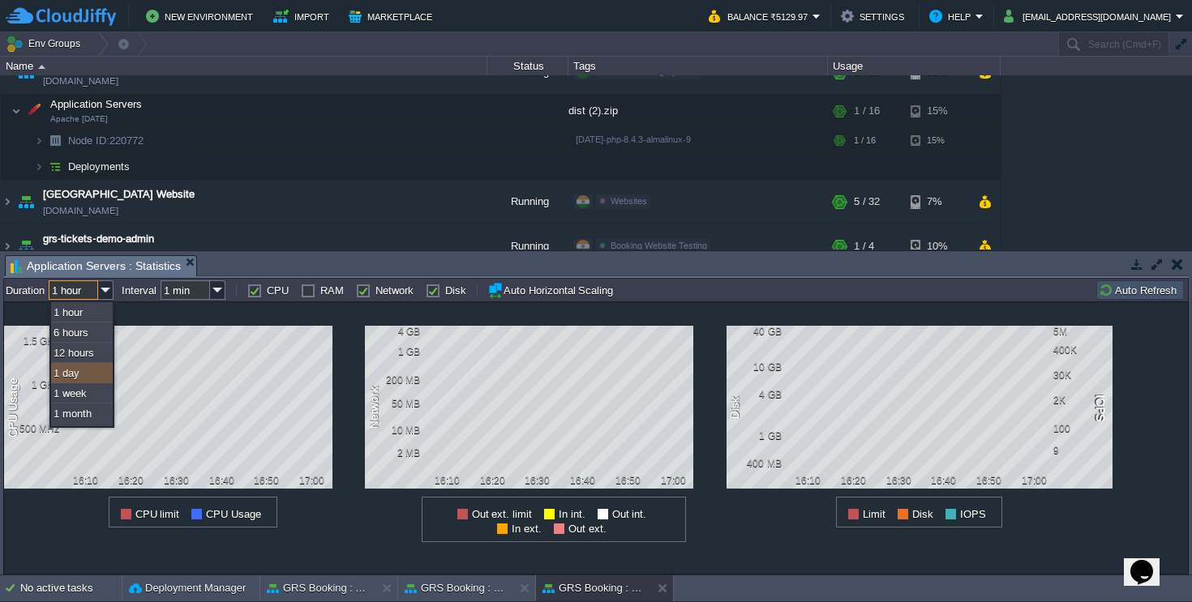
click at [104, 371] on div "1 day" at bounding box center [82, 373] width 62 height 20
type input "1 day"
type input "1 hour"
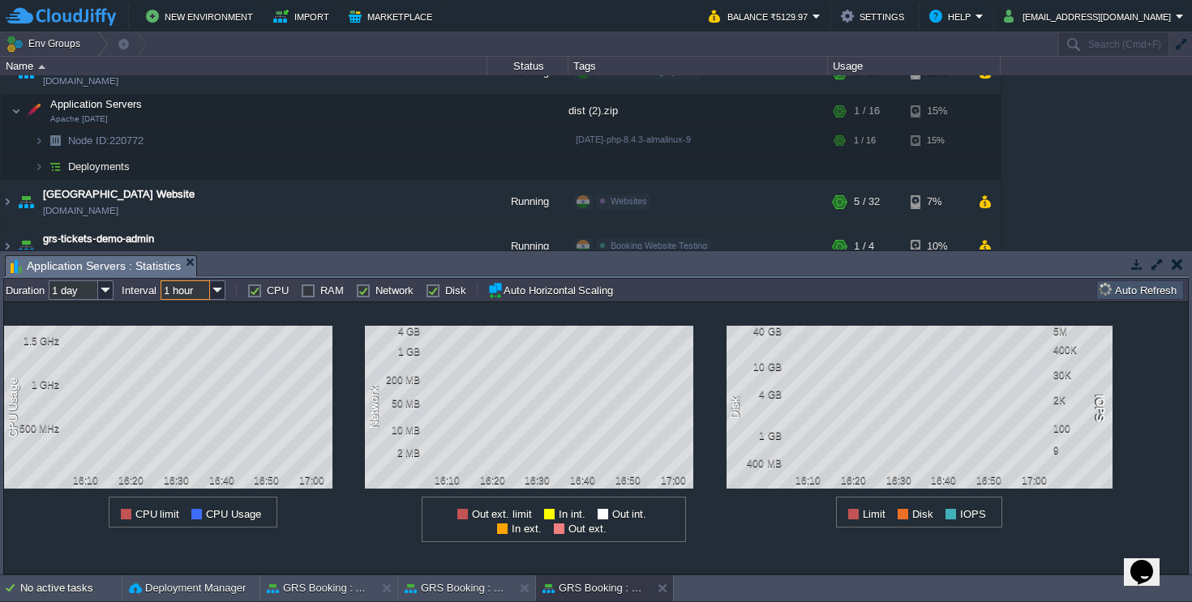
click at [199, 284] on input "1 hour" at bounding box center [185, 290] width 49 height 19
drag, startPoint x: 200, startPoint y: 315, endPoint x: 210, endPoint y: 312, distance: 10.3
click at [201, 315] on div "1 hour" at bounding box center [195, 312] width 62 height 20
click at [375, 293] on label "Network" at bounding box center [394, 291] width 38 height 12
click at [356, 293] on input "Network" at bounding box center [361, 290] width 11 height 11
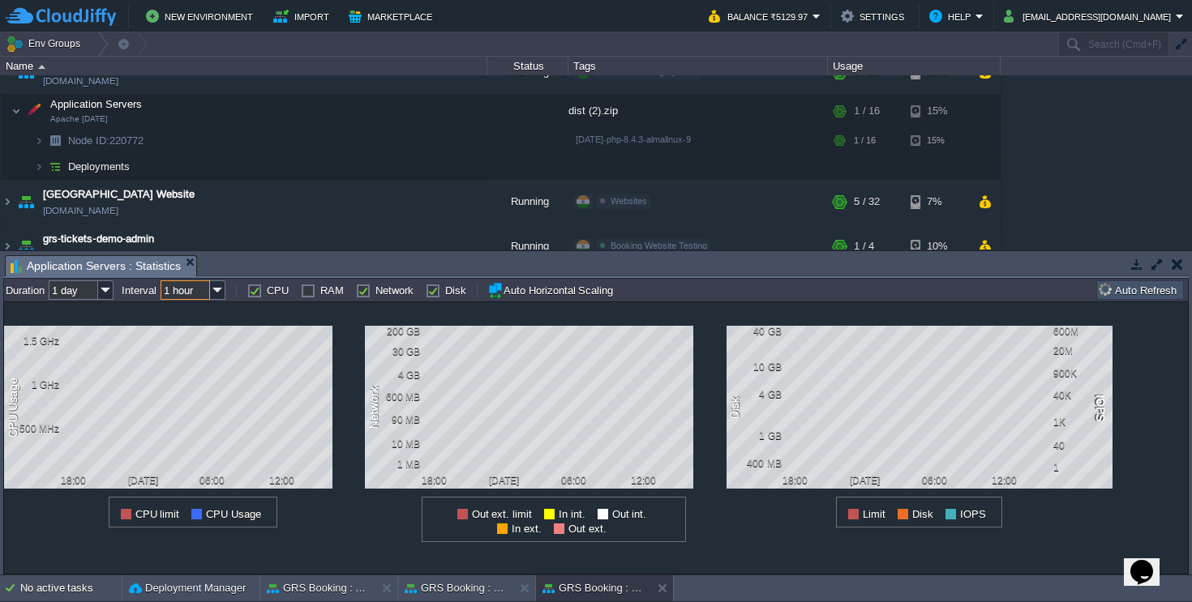
checkbox input "false"
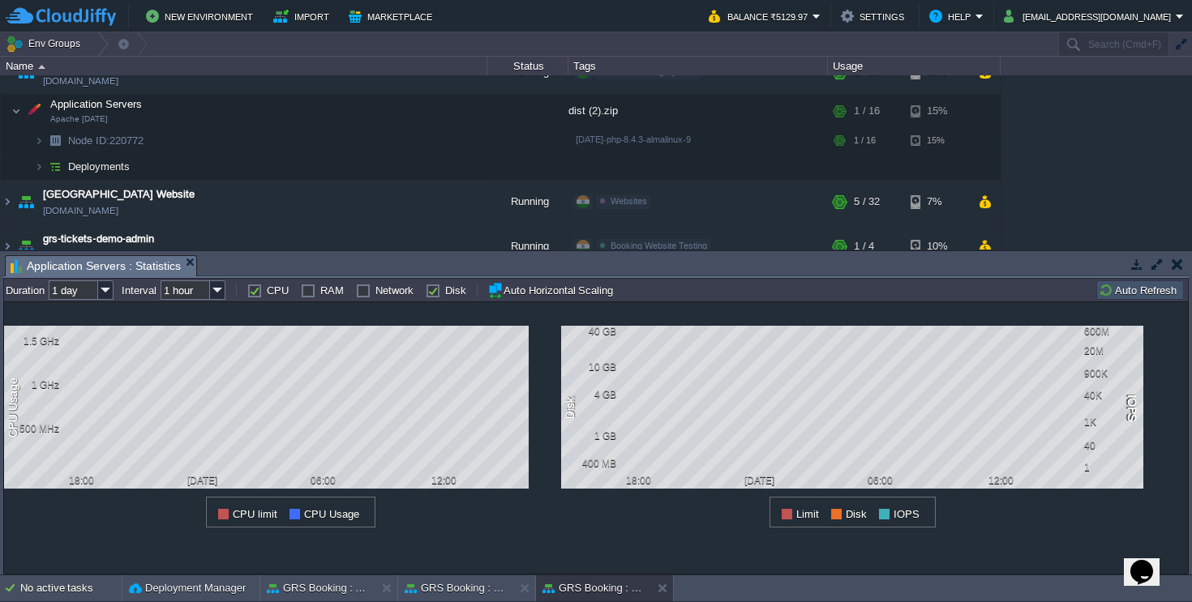
click at [445, 292] on label "Disk" at bounding box center [455, 291] width 21 height 12
click at [426, 292] on input "Disk" at bounding box center [431, 290] width 11 height 11
checkbox input "false"
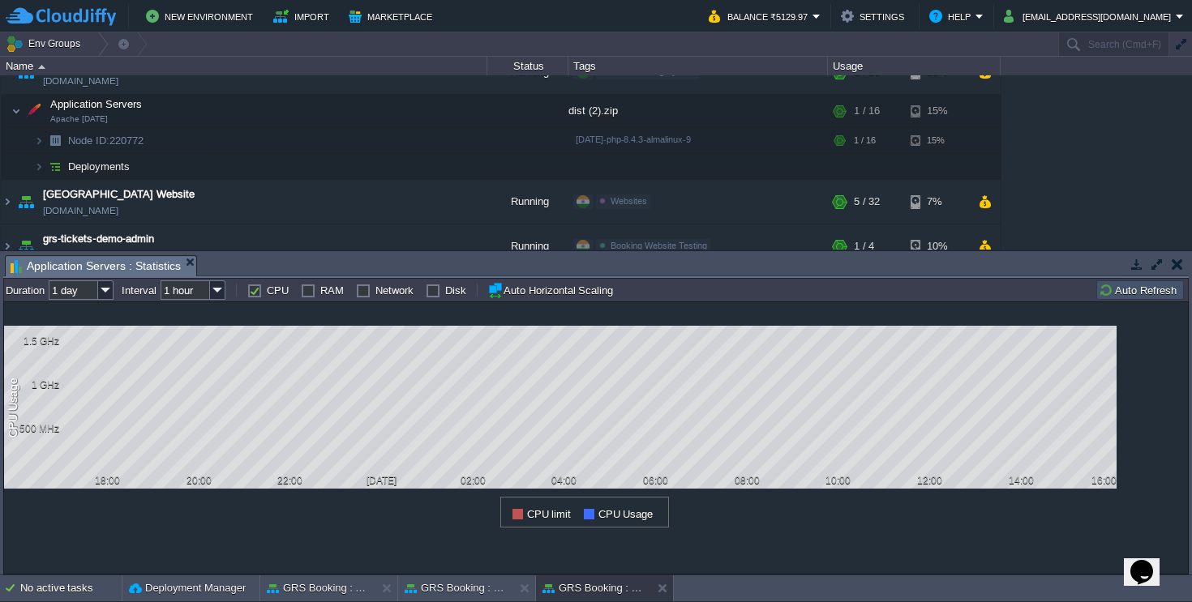
click at [320, 290] on label "RAM" at bounding box center [332, 291] width 24 height 12
click at [306, 290] on input "RAM" at bounding box center [306, 290] width 11 height 11
checkbox input "true"
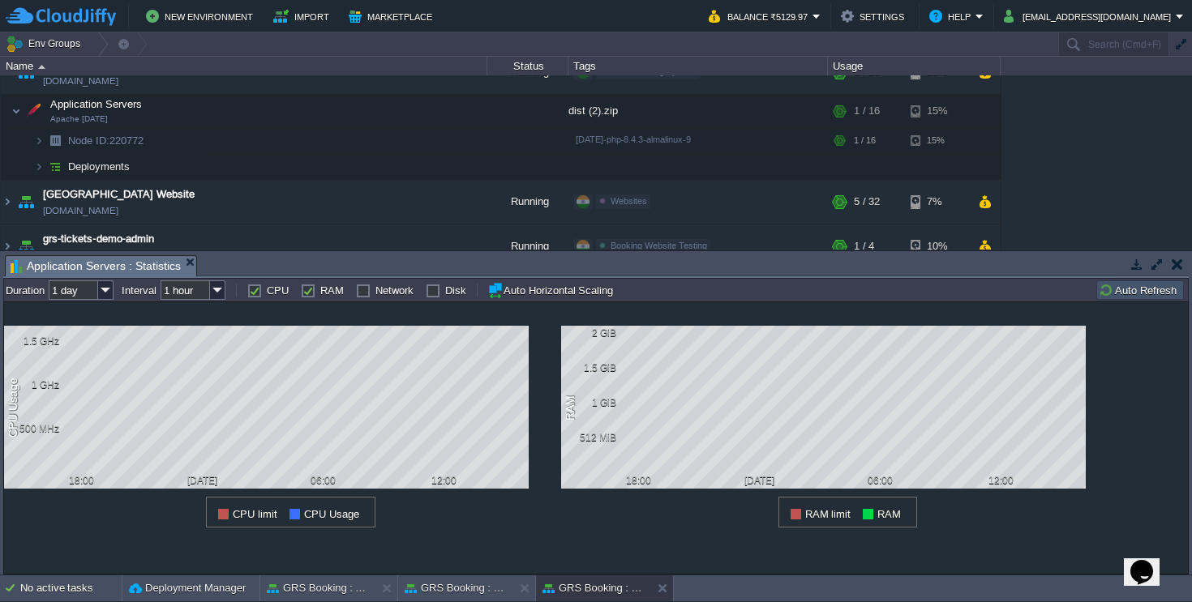
click at [267, 291] on label "CPU" at bounding box center [278, 291] width 22 height 12
click at [250, 291] on input "CPU" at bounding box center [252, 290] width 11 height 11
checkbox input "false"
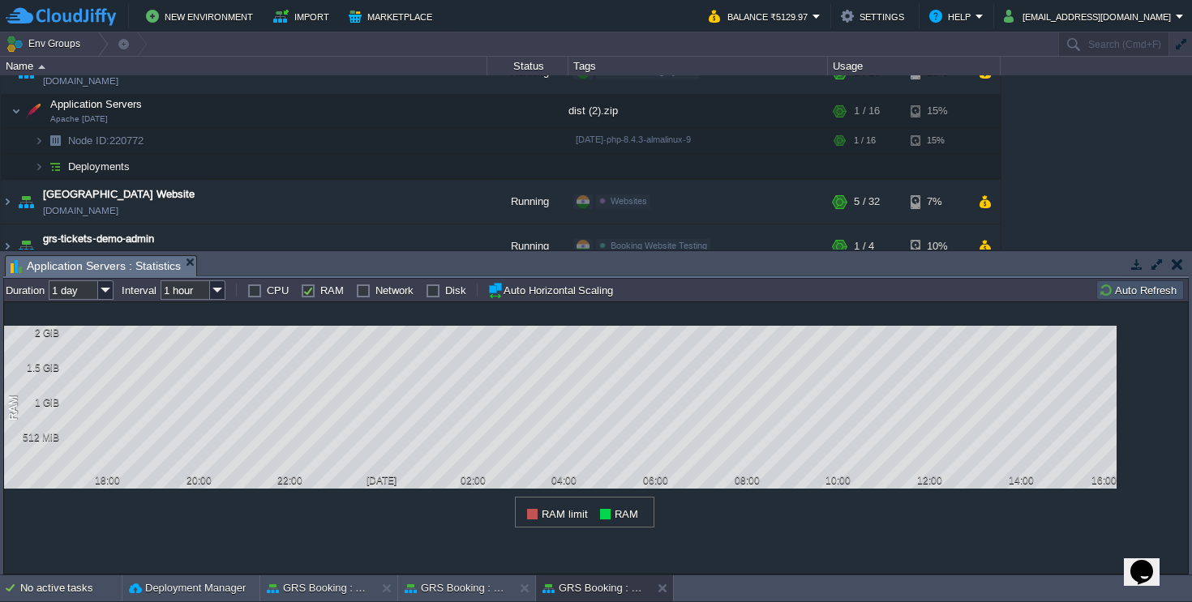
click at [375, 297] on label "Network" at bounding box center [394, 291] width 38 height 12
click at [360, 296] on input "Network" at bounding box center [361, 290] width 11 height 11
checkbox input "true"
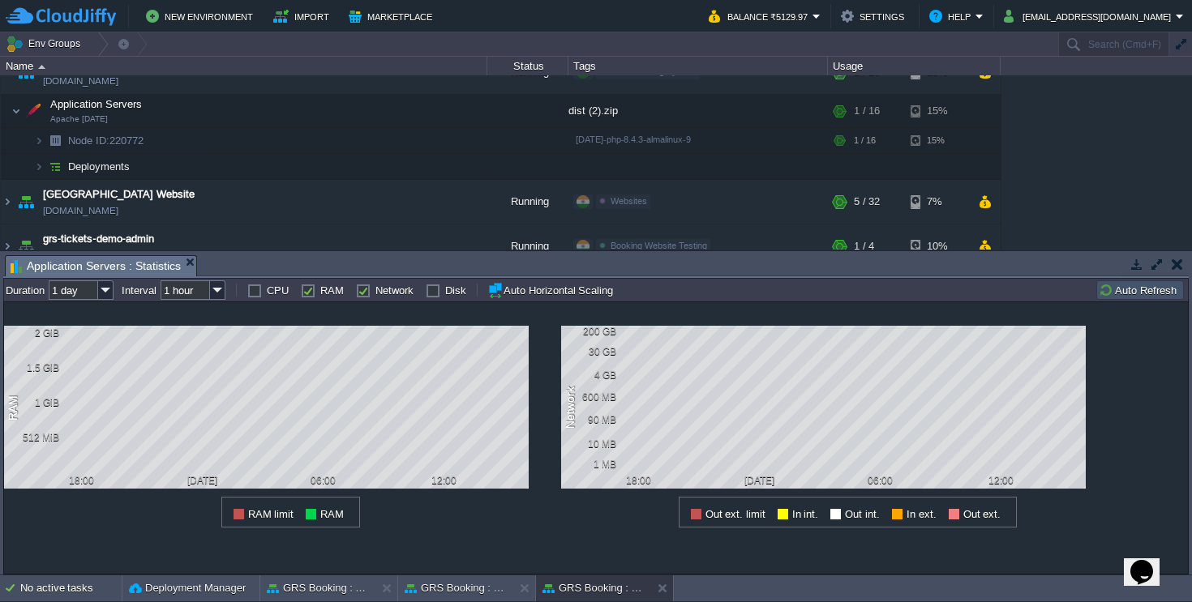
click at [315, 293] on div "RAM" at bounding box center [322, 290] width 43 height 13
click at [320, 294] on label "RAM" at bounding box center [332, 291] width 24 height 12
click at [311, 294] on input "RAM" at bounding box center [306, 290] width 11 height 11
checkbox input "false"
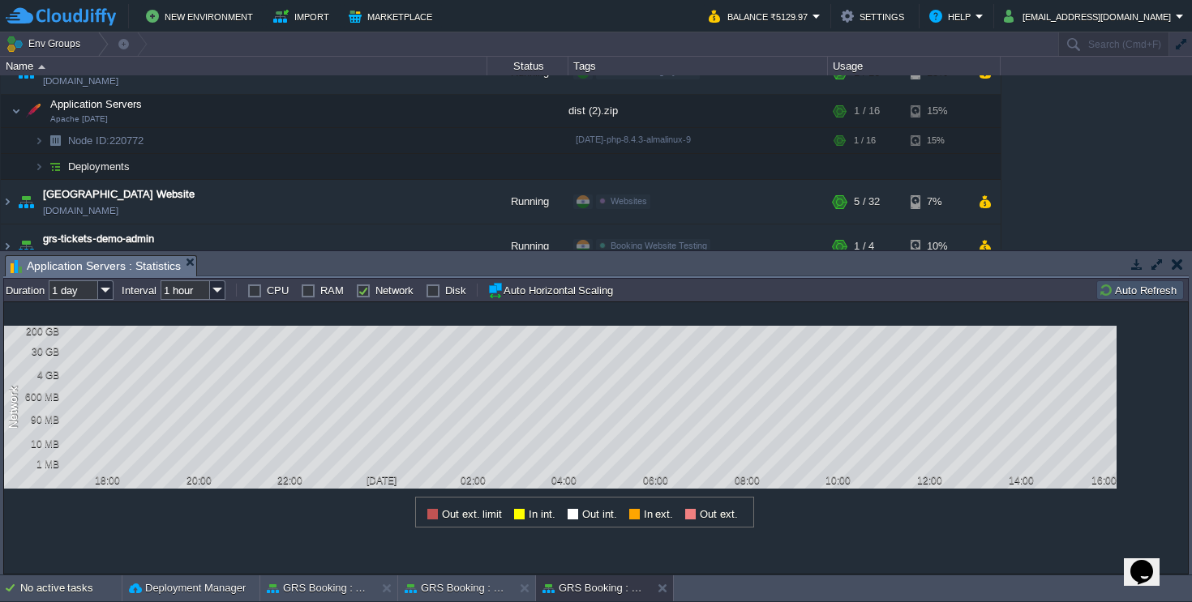
click at [445, 292] on label "Disk" at bounding box center [455, 291] width 21 height 12
click at [426, 292] on input "Disk" at bounding box center [431, 290] width 11 height 11
checkbox input "true"
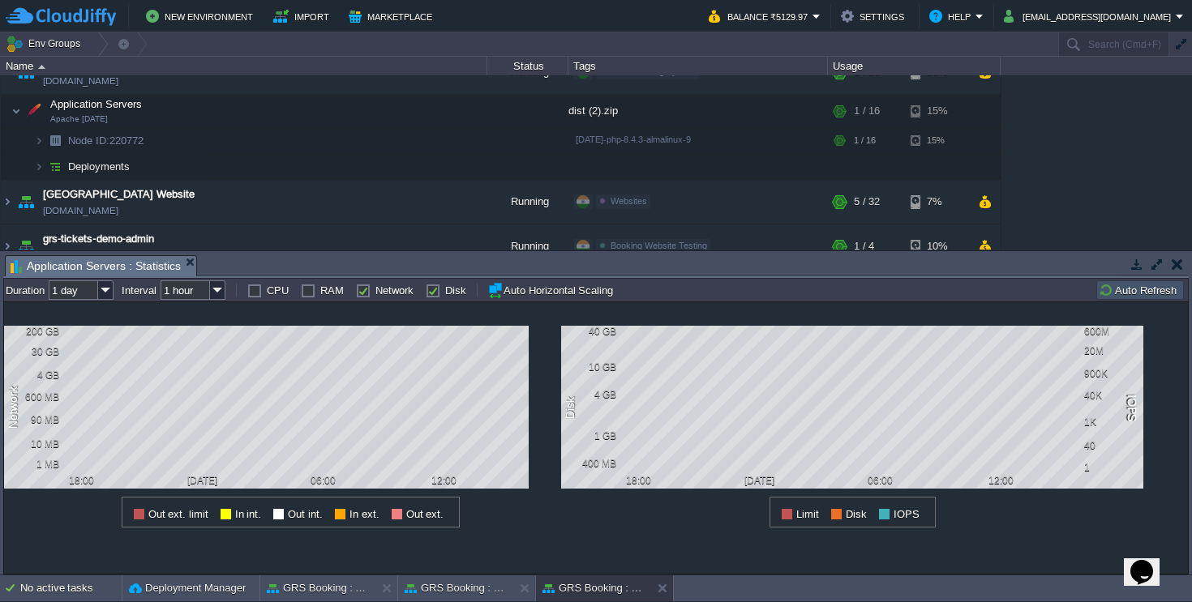
click at [375, 297] on label "Network" at bounding box center [394, 291] width 38 height 12
click at [359, 296] on input "Network" at bounding box center [361, 290] width 11 height 11
checkbox input "false"
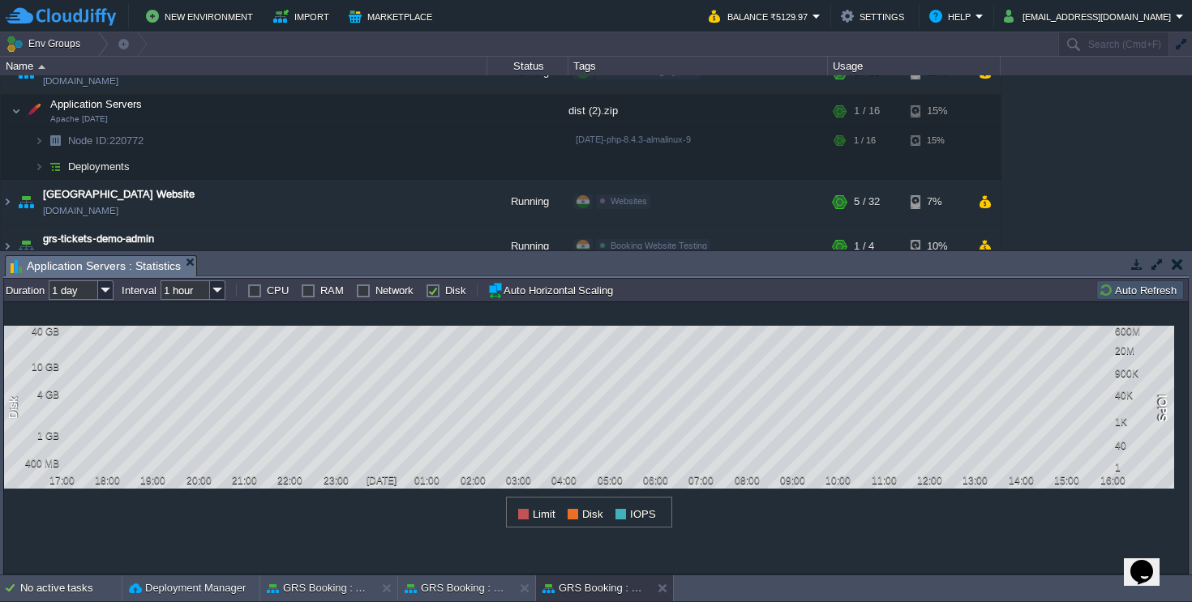
click at [422, 293] on tr "Node ID: 220772 Duration 1 day Interval 1 hour CPU RAM Network Disk Auto Horizo…" at bounding box center [314, 290] width 617 height 19
click at [445, 293] on label "Disk" at bounding box center [455, 291] width 21 height 12
click at [426, 293] on input "Disk" at bounding box center [431, 290] width 11 height 11
click at [445, 293] on label "Disk" at bounding box center [455, 291] width 21 height 12
click at [426, 293] on input "Disk" at bounding box center [431, 290] width 11 height 11
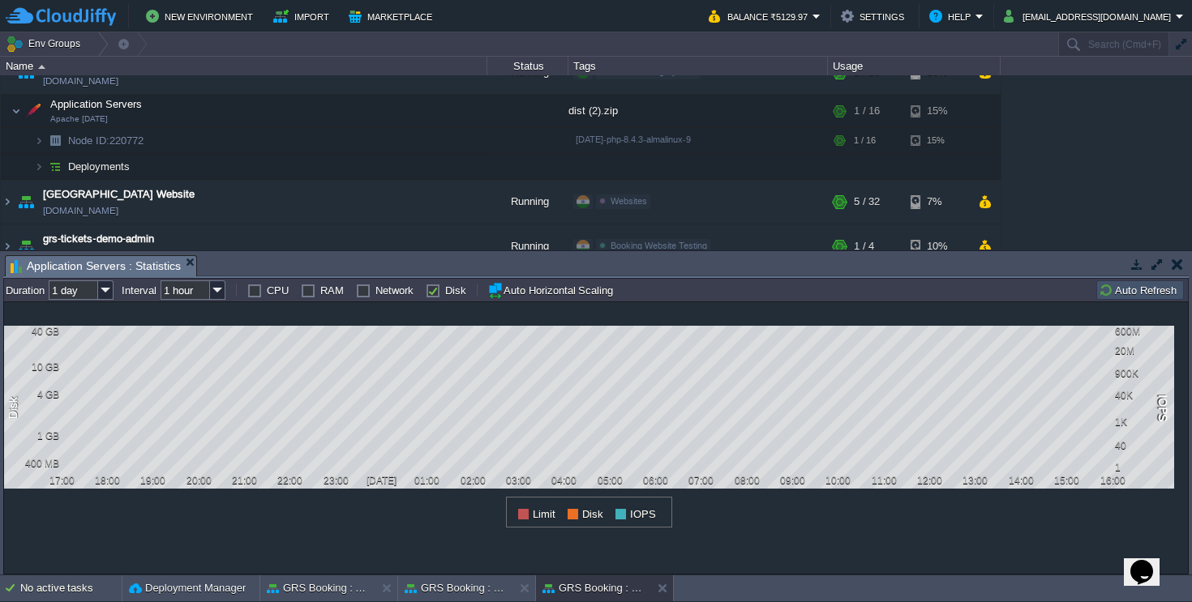
checkbox input "true"
click at [409, 290] on label "Network" at bounding box center [394, 291] width 38 height 12
click at [366, 290] on input "Network" at bounding box center [361, 290] width 11 height 11
checkbox input "true"
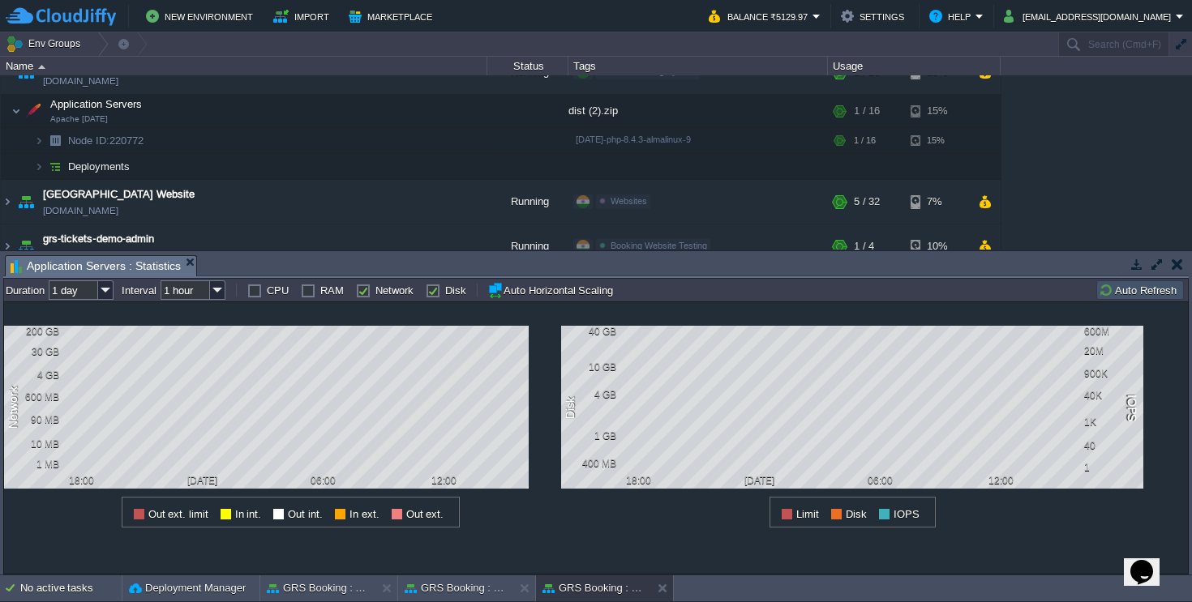
click at [439, 293] on div "Disk" at bounding box center [446, 290] width 41 height 13
click at [320, 294] on label "RAM" at bounding box center [332, 291] width 24 height 12
click at [309, 294] on input "RAM" at bounding box center [306, 290] width 11 height 11
checkbox input "true"
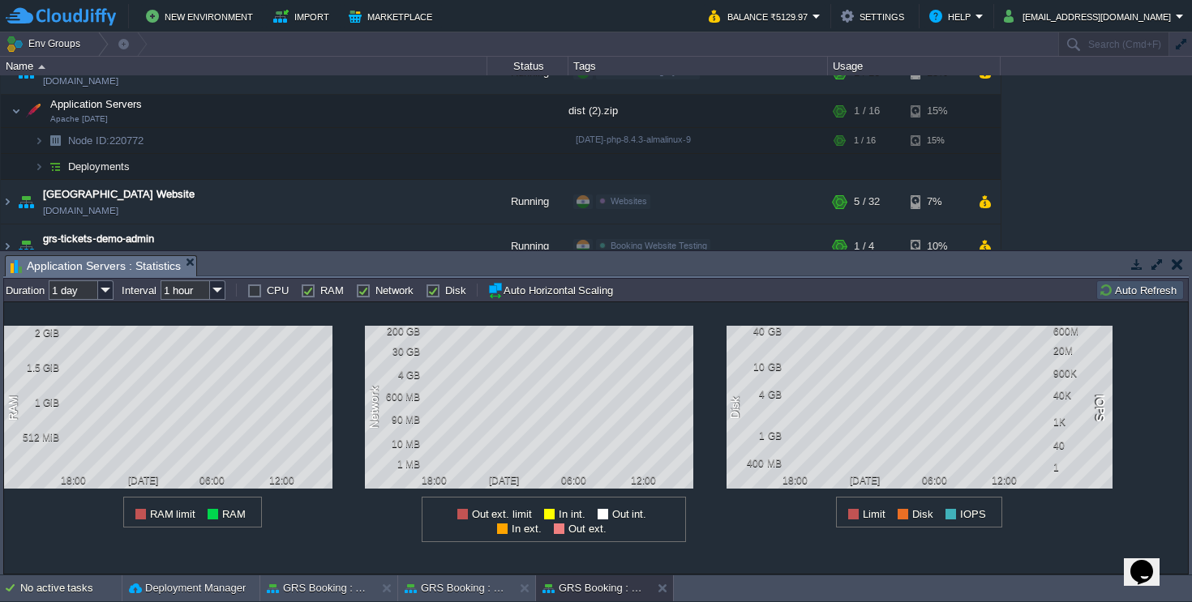
click at [257, 298] on td "CPU" at bounding box center [267, 290] width 41 height 19
click at [267, 297] on label "CPU" at bounding box center [278, 291] width 22 height 12
click at [258, 296] on input "CPU" at bounding box center [252, 290] width 11 height 11
checkbox input "true"
